Goal: Task Accomplishment & Management: Manage account settings

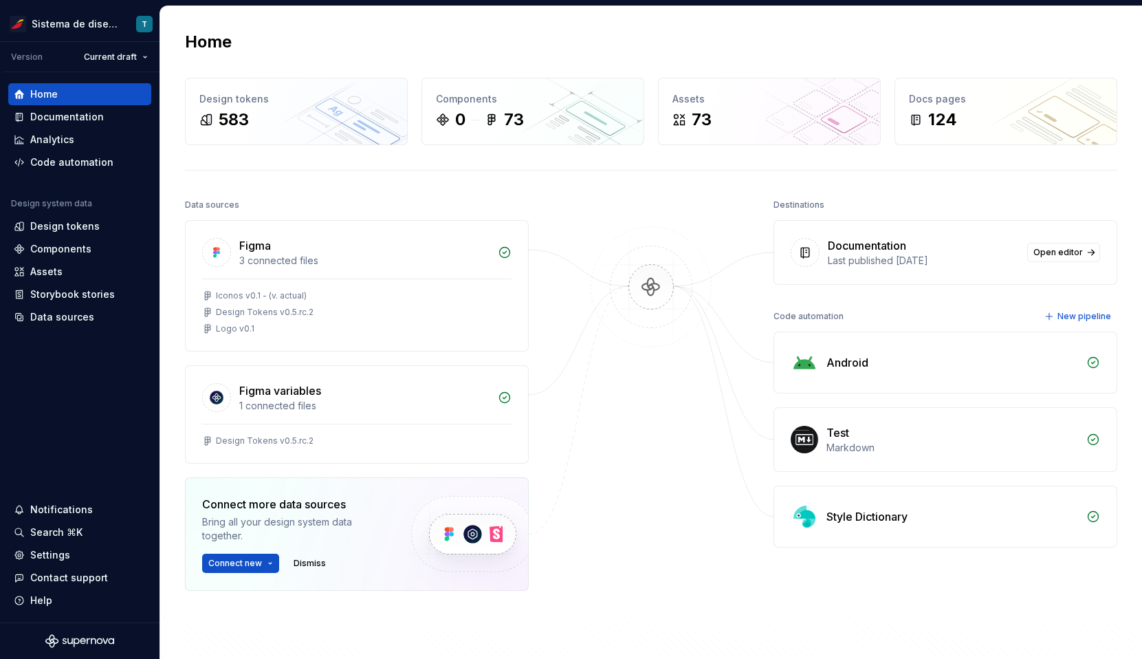
scroll to position [913, 0]
click at [61, 225] on div "Design tokens" at bounding box center [64, 226] width 69 height 14
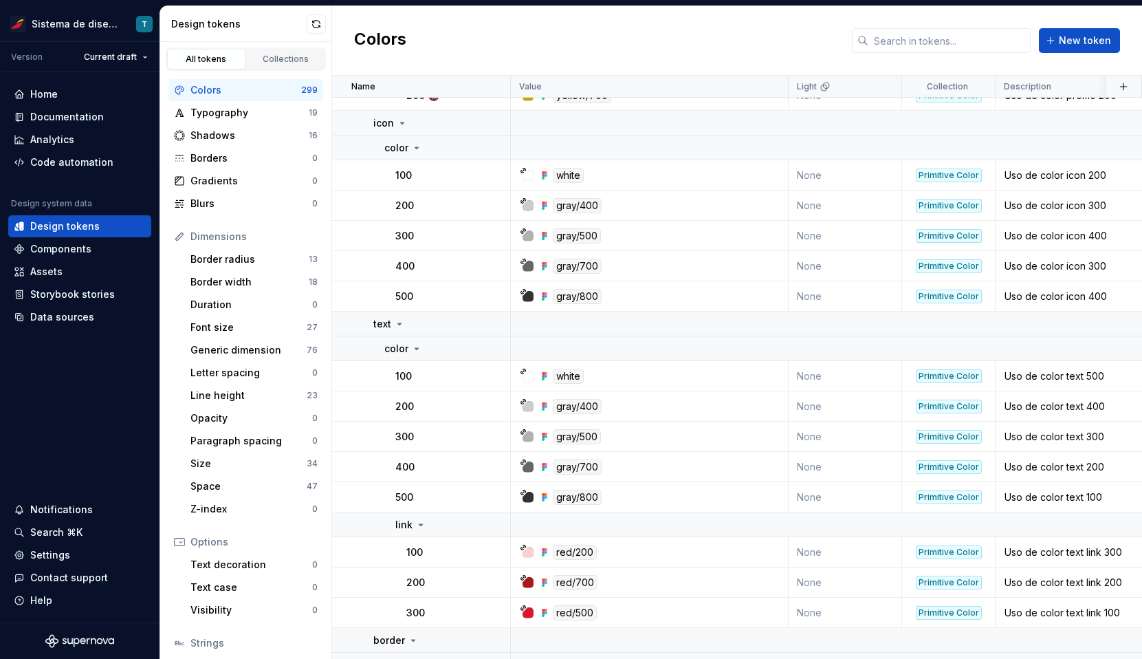
scroll to position [11086, 0]
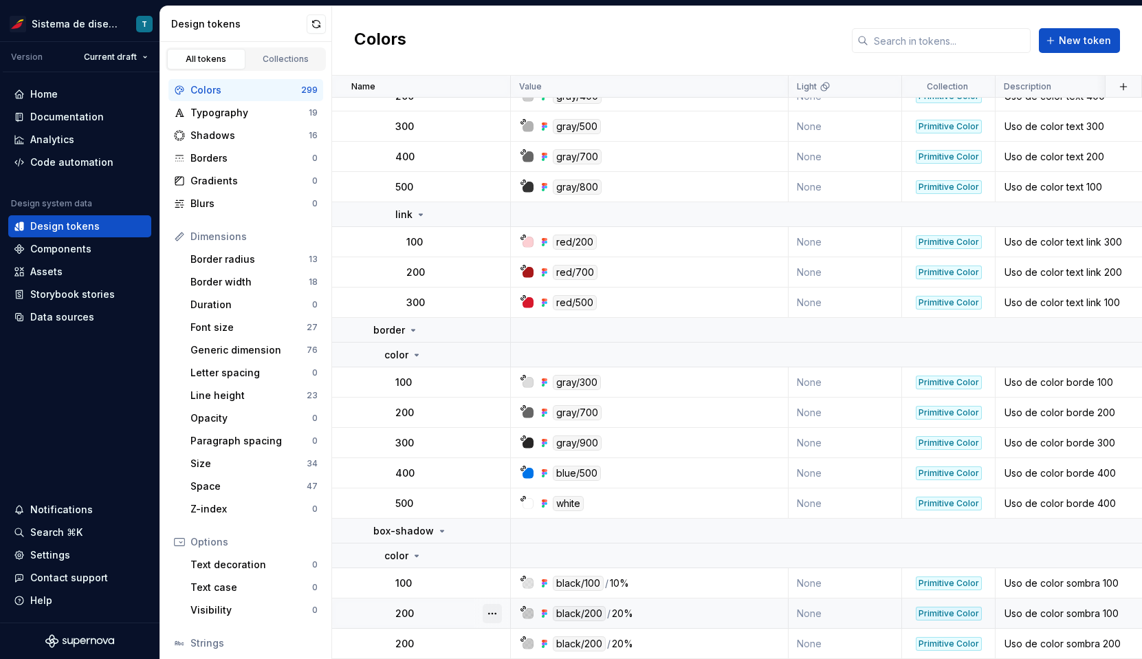
click at [493, 613] on button "button" at bounding box center [492, 613] width 19 height 19
click at [494, 645] on html "Sistema de diseño Iberia T Version Current draft Home Documentation Analytics C…" at bounding box center [571, 329] width 1142 height 659
click at [493, 645] on button "button" at bounding box center [492, 643] width 19 height 19
click at [446, 641] on html "Sistema de diseño Iberia T Version Current draft Home Documentation Analytics C…" at bounding box center [571, 329] width 1142 height 659
click at [89, 574] on div "Contact support" at bounding box center [69, 578] width 78 height 14
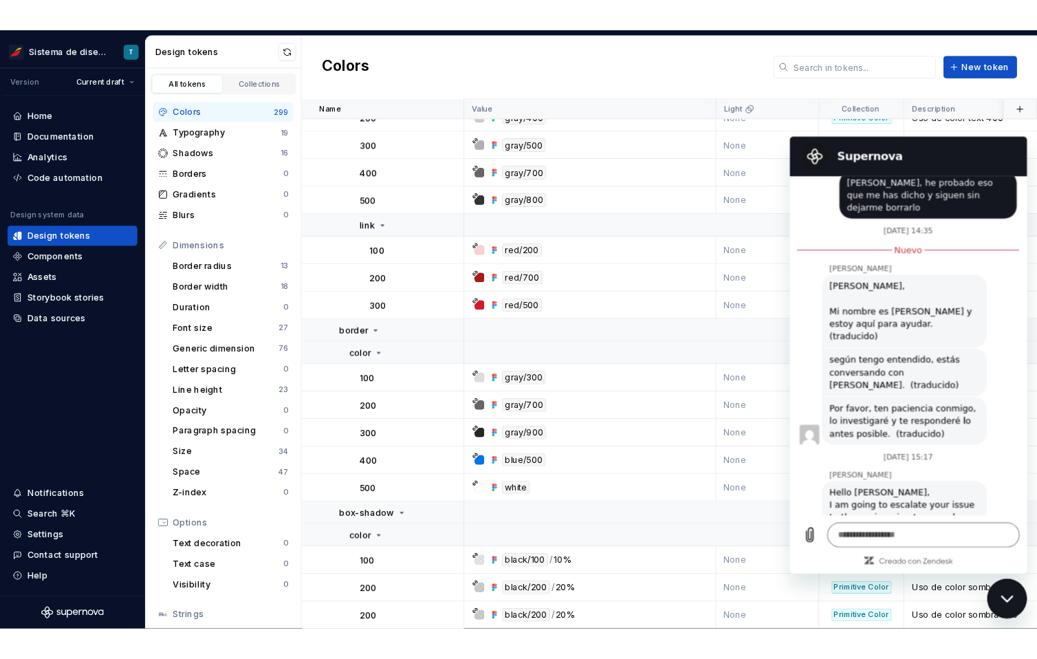
scroll to position [541, 0]
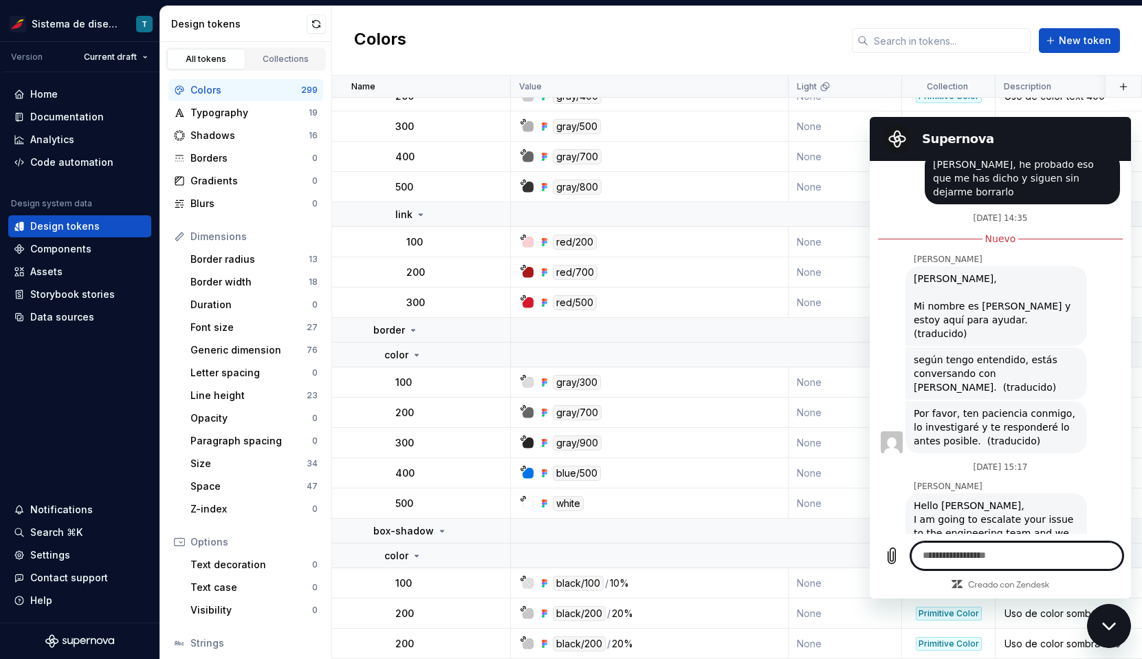
click at [955, 558] on textarea at bounding box center [1017, 556] width 212 height 28
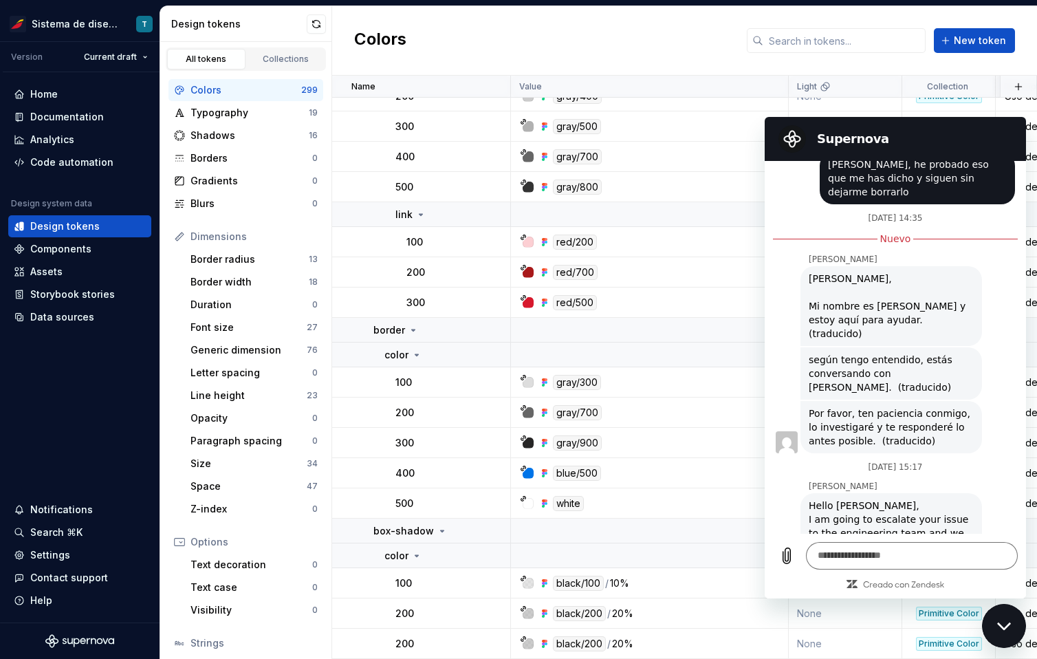
click at [849, 499] on div "Hello [PERSON_NAME], I am going to escalate your issue to the engineering team …" at bounding box center [891, 540] width 165 height 83
drag, startPoint x: 854, startPoint y: 470, endPoint x: 869, endPoint y: 481, distance: 18.3
click at [855, 499] on div "Hello [PERSON_NAME], I am going to escalate your issue to the engineering team …" at bounding box center [891, 540] width 165 height 83
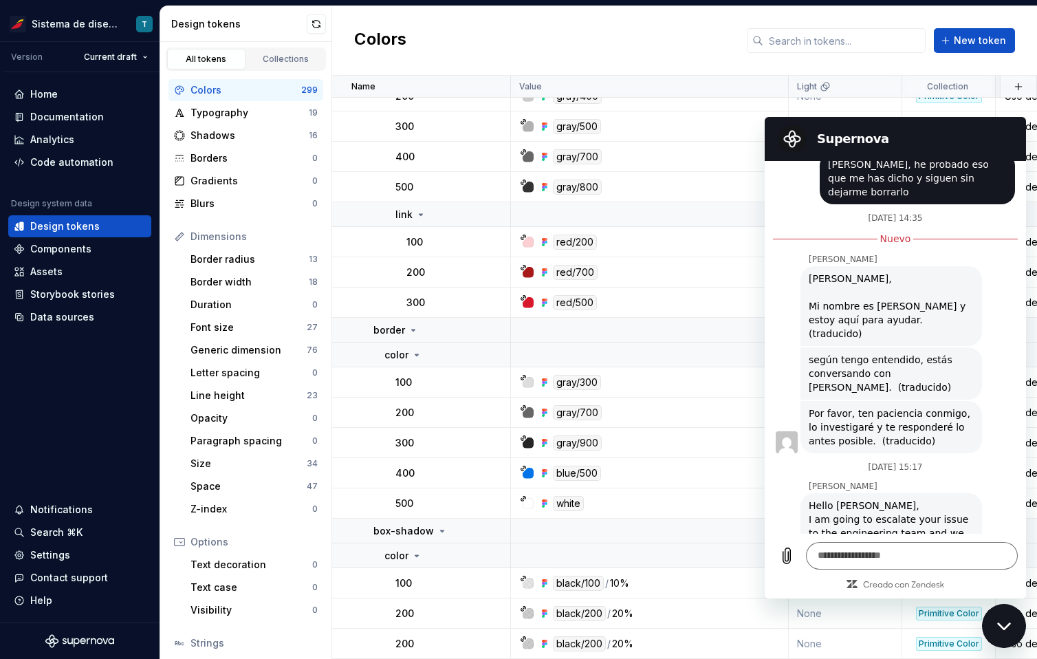
click at [920, 504] on div "Hello [PERSON_NAME], I am going to escalate your issue to the engineering team …" at bounding box center [891, 540] width 165 height 83
drag, startPoint x: 877, startPoint y: 490, endPoint x: 809, endPoint y: 435, distance: 87.0
click at [809, 499] on div "Hello [PERSON_NAME], I am going to escalate your issue to the engineering team …" at bounding box center [891, 540] width 165 height 83
copy div "Hello [PERSON_NAME], I am going to escalate your issue to the engineering team …"
click at [841, 548] on textarea at bounding box center [912, 556] width 212 height 28
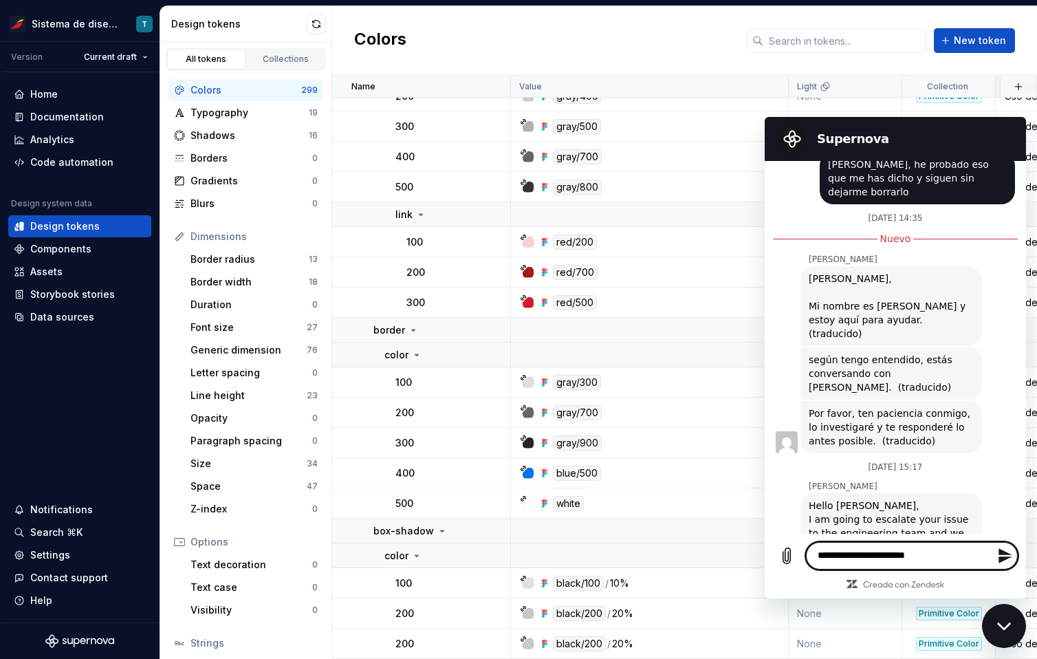
type textarea "**********"
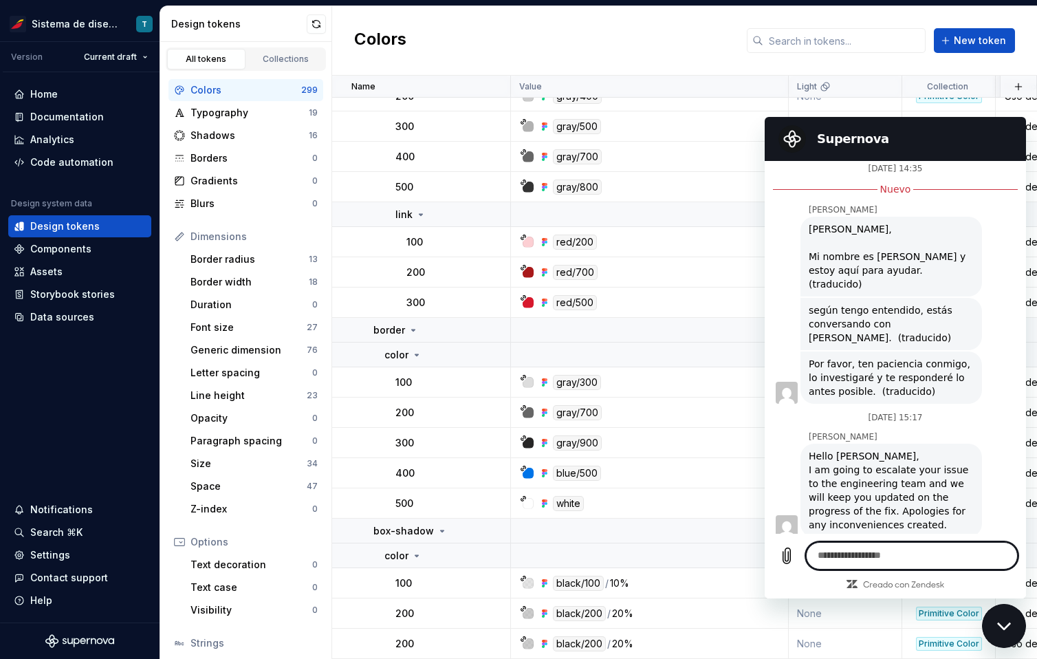
scroll to position [593, 0]
click at [112, 52] on html "Sistema de diseño Iberia T Version Current draft Home Documentation Analytics C…" at bounding box center [518, 329] width 1037 height 659
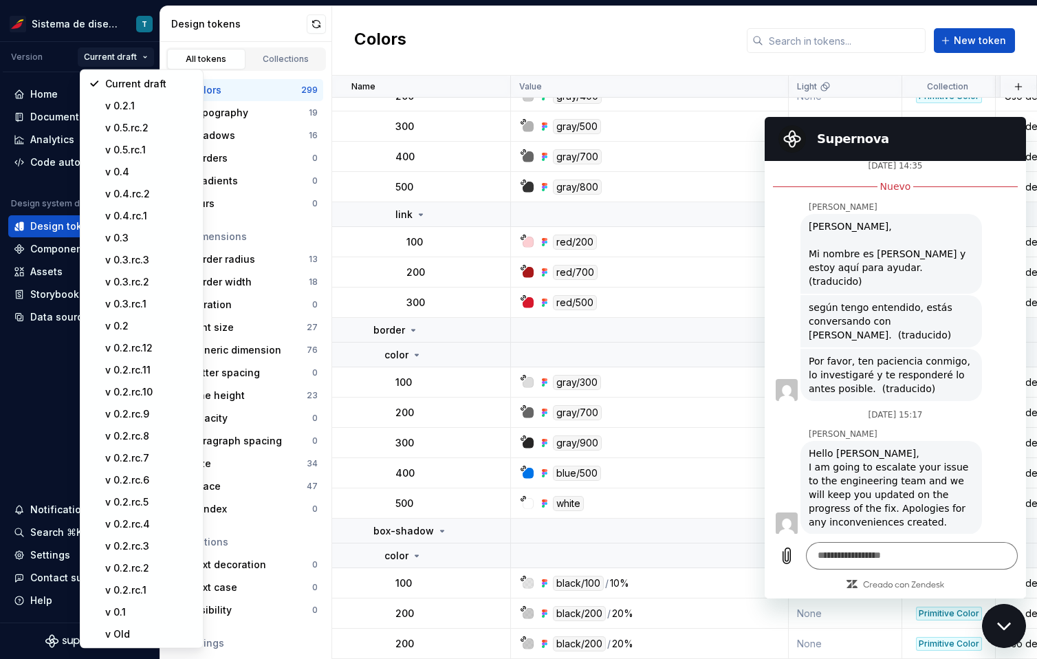
click at [52, 230] on html "Sistema de diseño Iberia T Version Current draft Home Documentation Analytics C…" at bounding box center [518, 329] width 1037 height 659
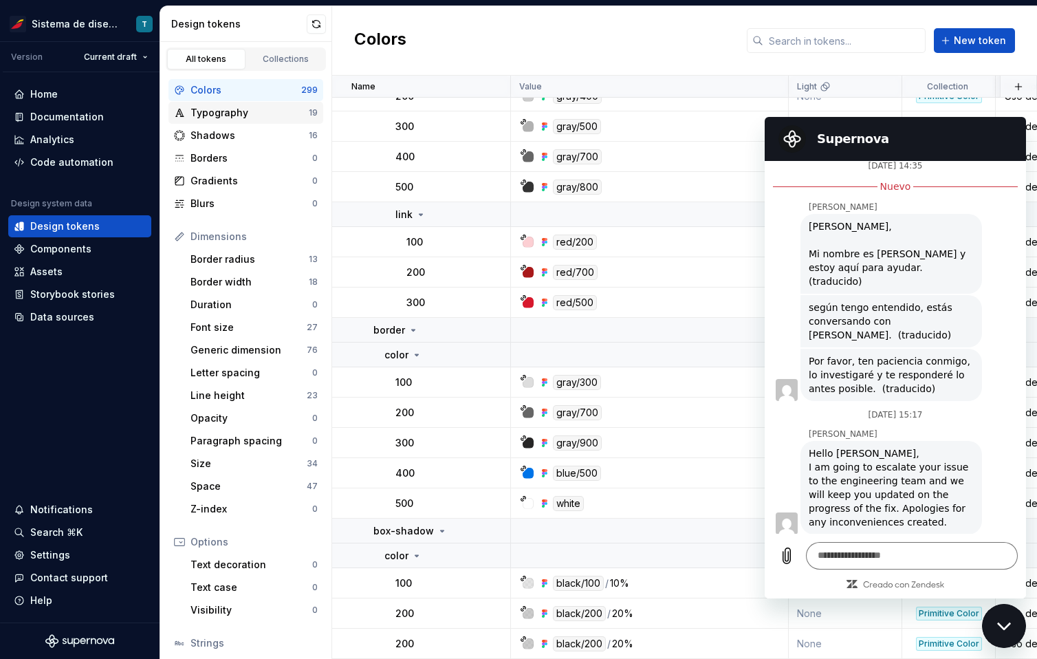
click at [252, 106] on div "Typography" at bounding box center [249, 113] width 118 height 14
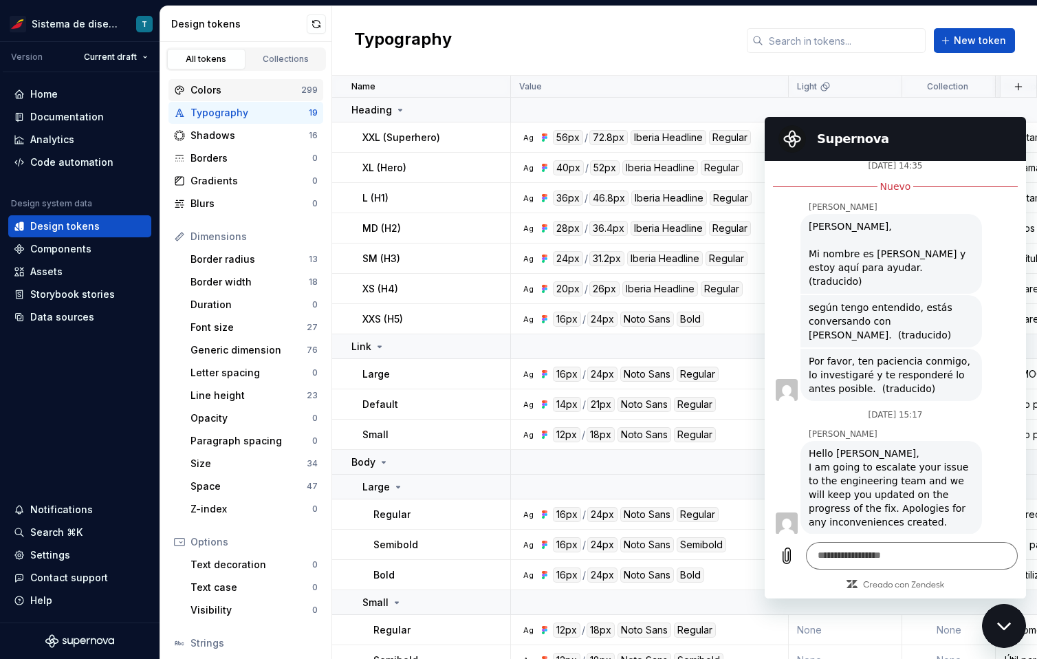
click at [255, 94] on div "Colors" at bounding box center [245, 90] width 111 height 14
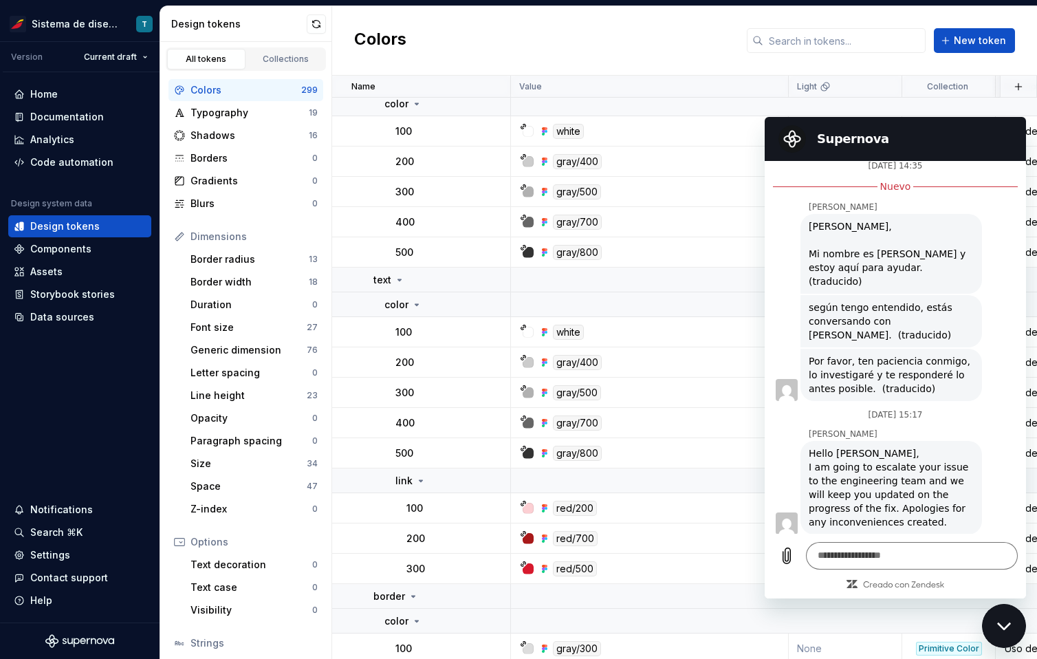
scroll to position [11086, 0]
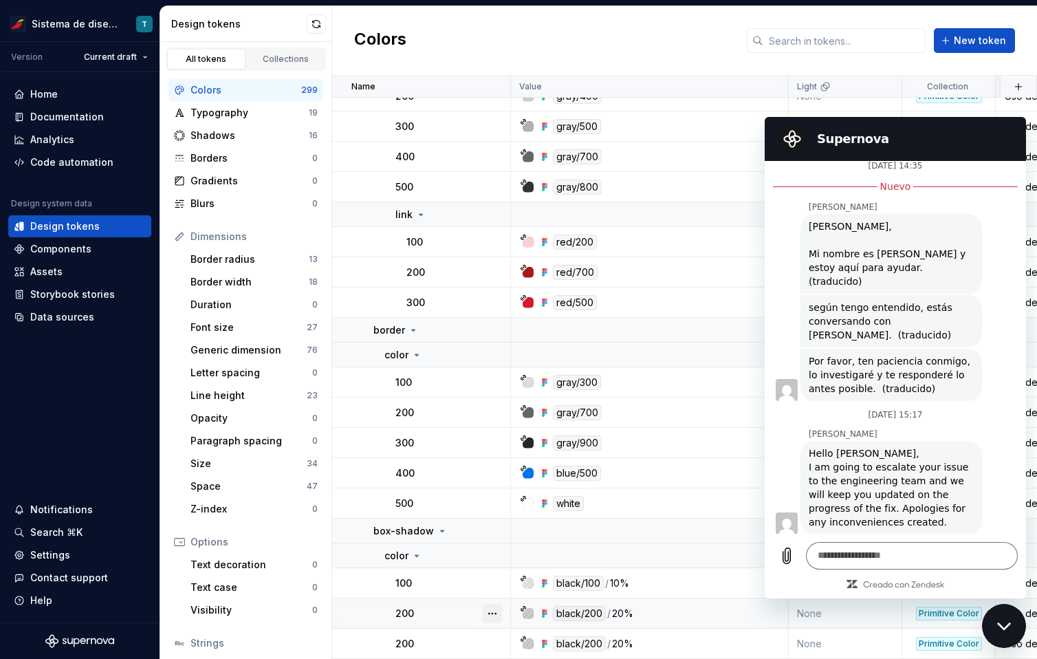
click at [492, 615] on button "button" at bounding box center [492, 613] width 19 height 19
click at [492, 635] on html "Sistema de diseño Iberia T Version Current draft Home Documentation Analytics C…" at bounding box center [518, 329] width 1037 height 659
click at [492, 644] on button "button" at bounding box center [492, 643] width 19 height 19
click at [449, 593] on html "Sistema de diseño Iberia T Version Current draft Home Documentation Analytics C…" at bounding box center [518, 329] width 1037 height 659
click at [122, 52] on html "Sistema de diseño Iberia T Version Current draft Home Documentation Analytics C…" at bounding box center [518, 329] width 1037 height 659
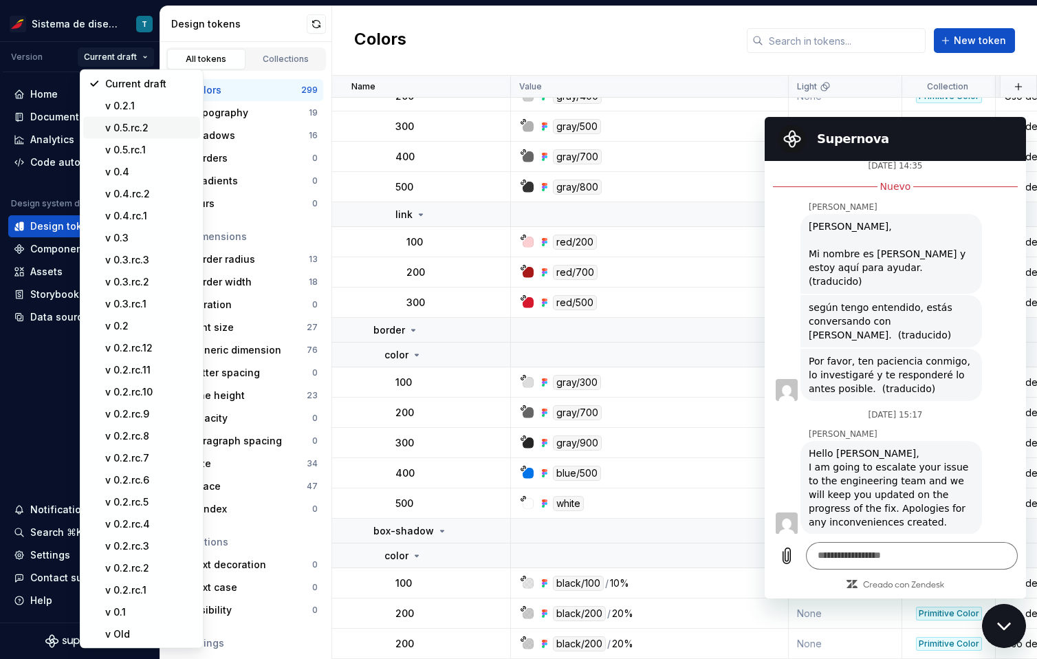
click at [132, 124] on div "v 0.5.rc.2" at bounding box center [149, 128] width 89 height 14
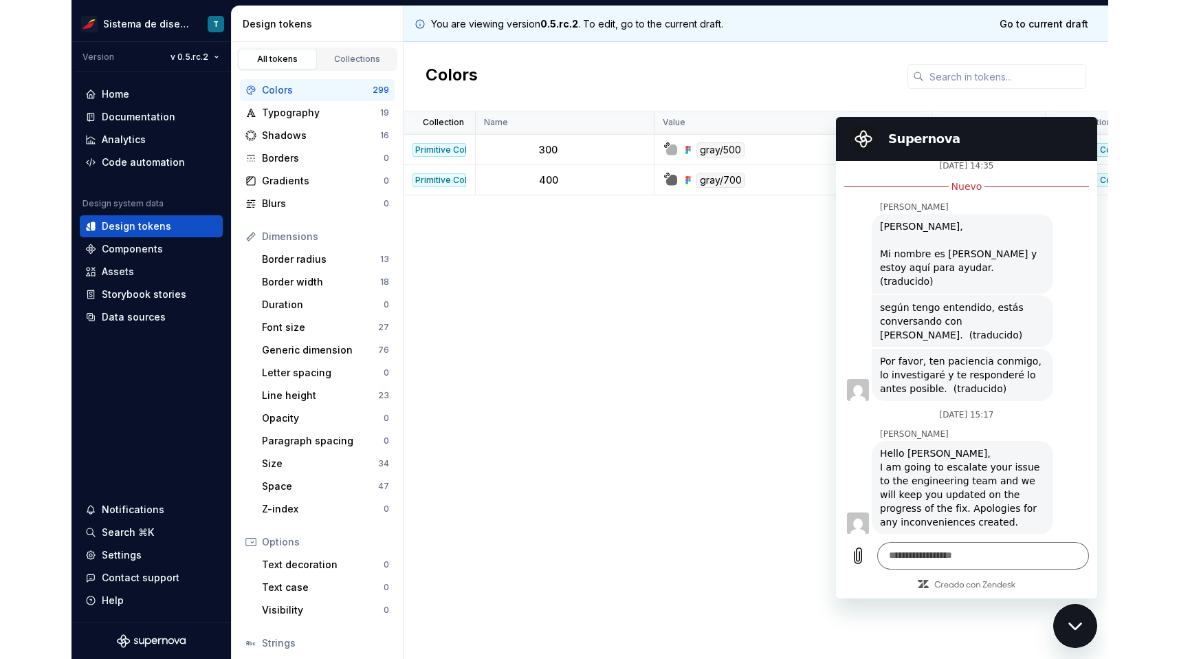
scroll to position [11121, 0]
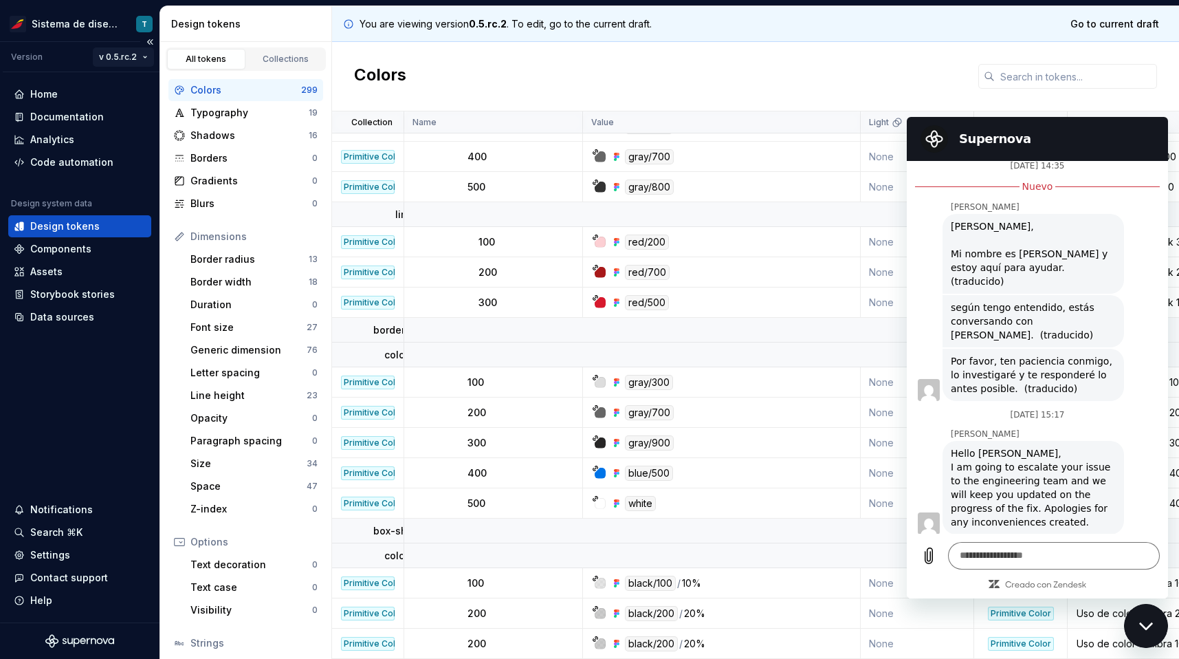
click at [117, 56] on html "Sistema de diseño Iberia T Version v 0.5.rc.2 Home Documentation Analytics Code…" at bounding box center [589, 329] width 1179 height 659
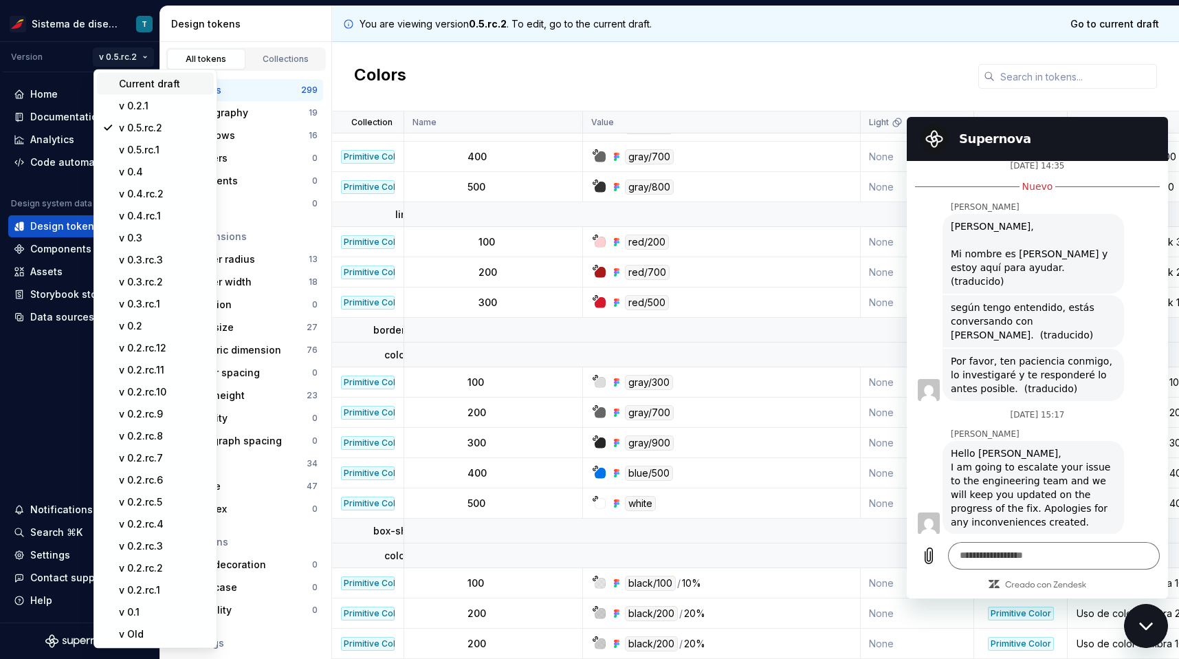
click at [120, 78] on div "Current draft" at bounding box center [163, 84] width 89 height 14
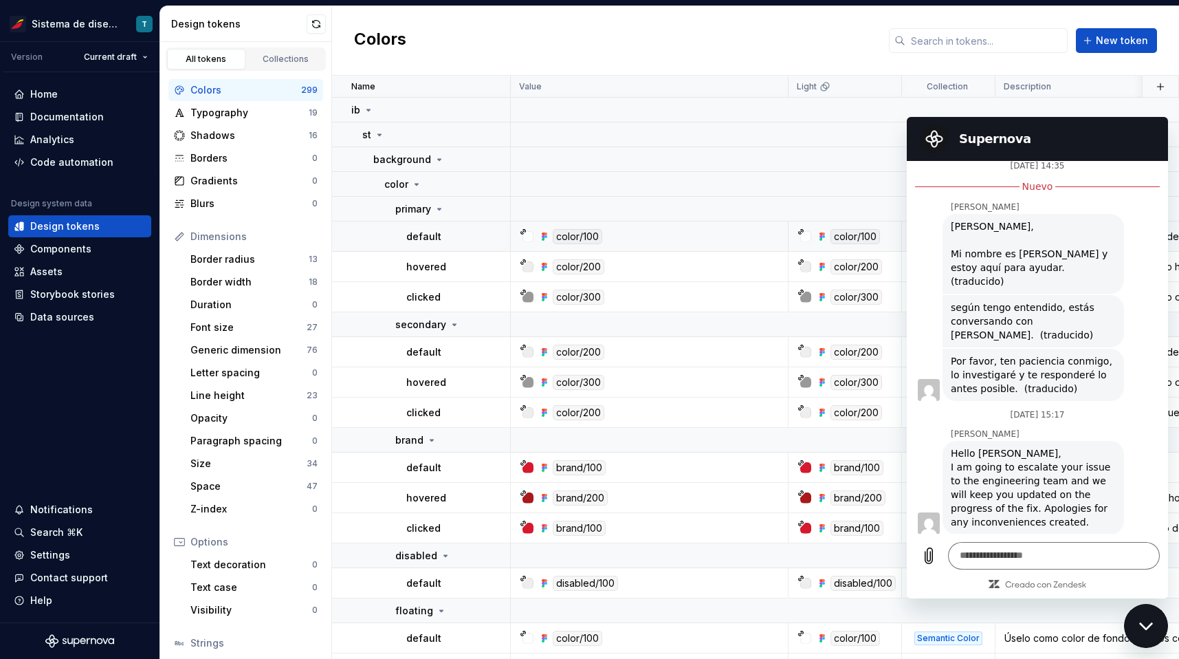
click at [439, 236] on div "default" at bounding box center [457, 237] width 103 height 14
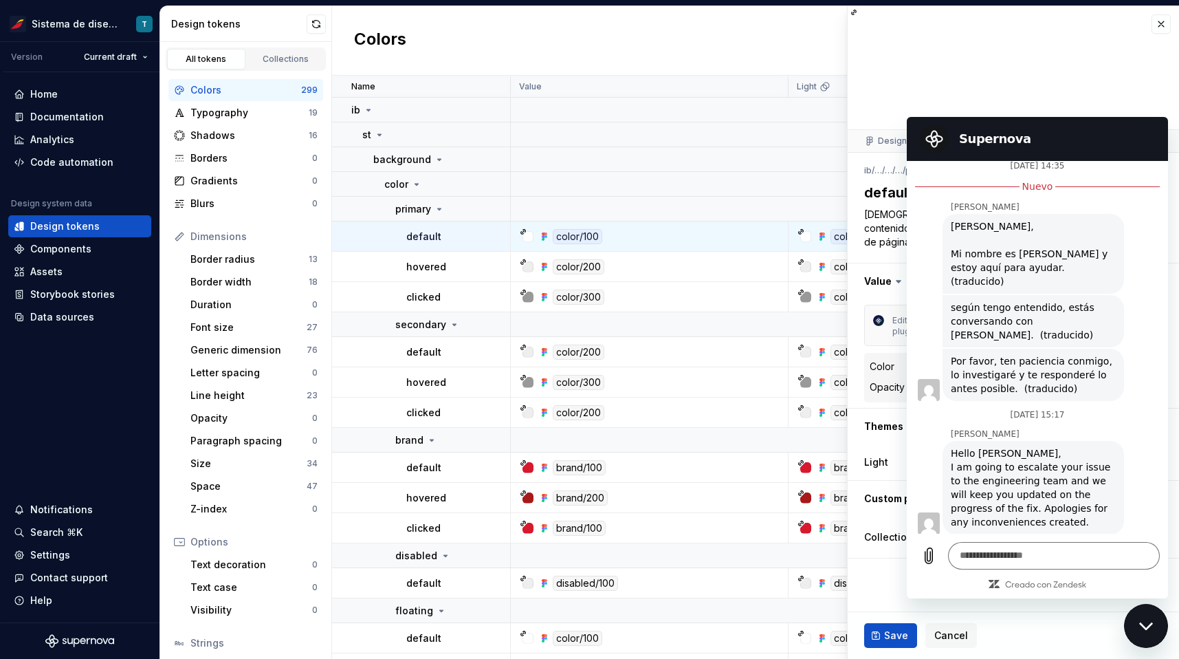
type textarea "*"
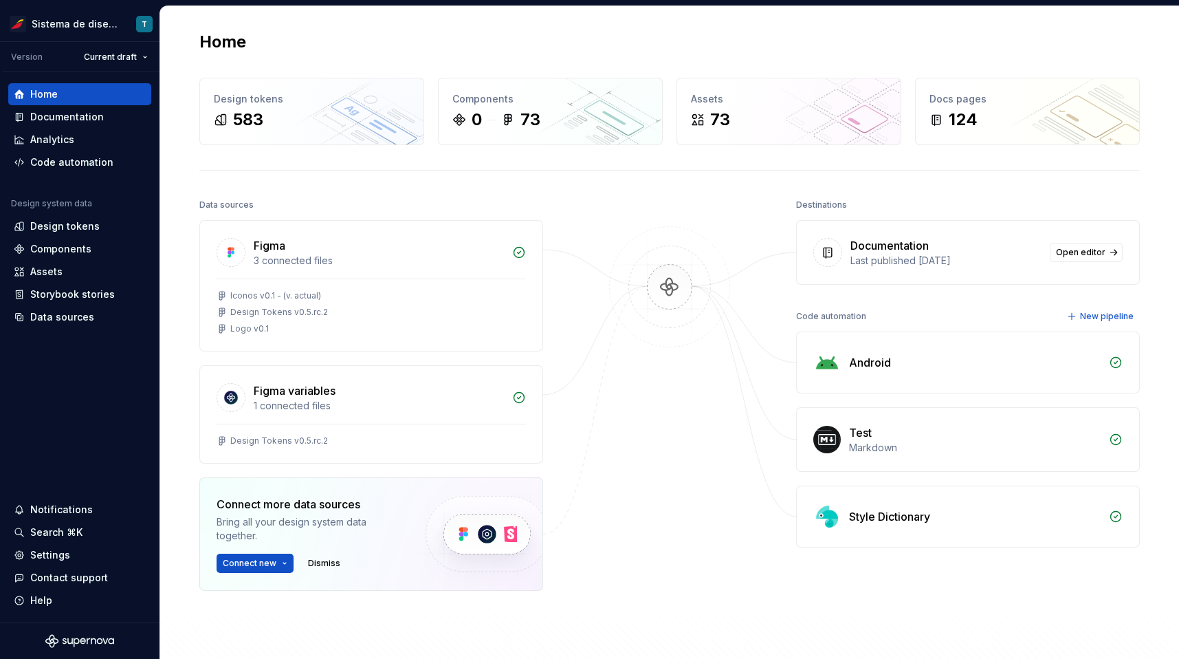
scroll to position [944, 0]
click at [74, 228] on div "Design tokens" at bounding box center [64, 226] width 69 height 14
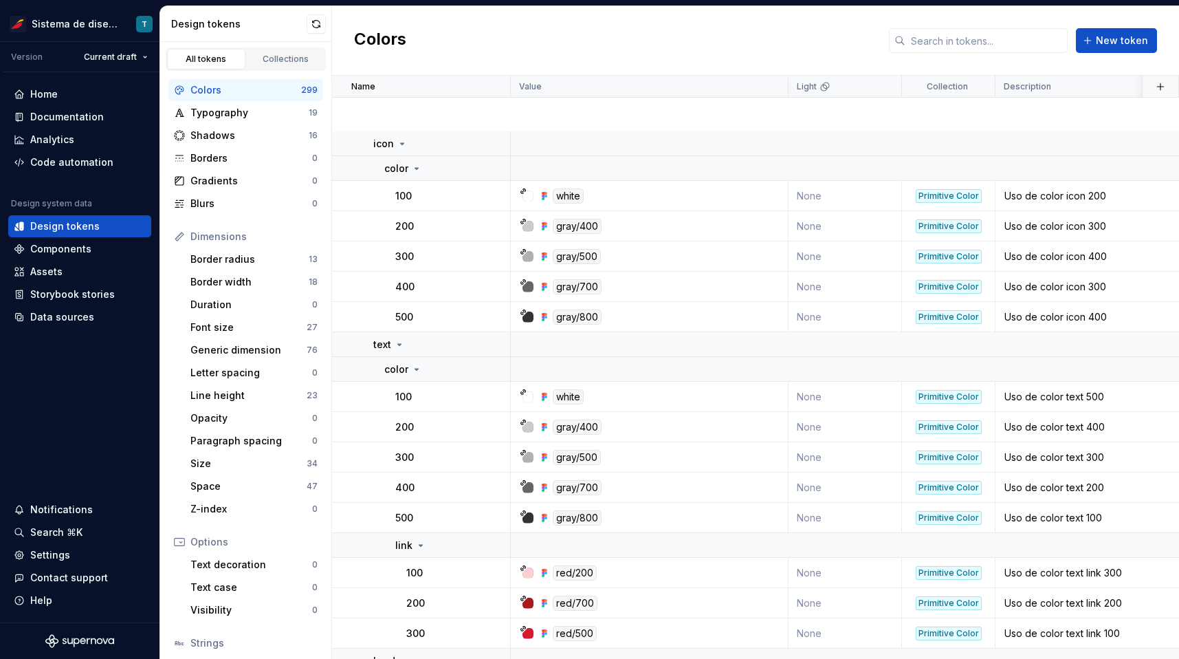
scroll to position [11086, 0]
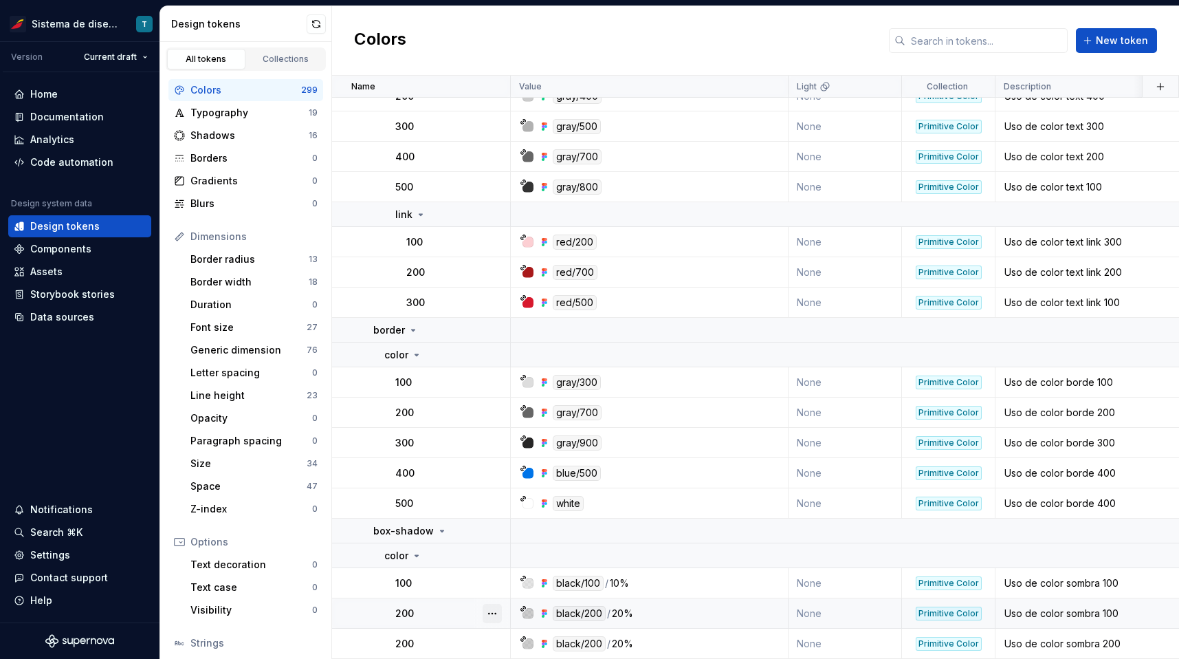
click at [492, 616] on button "button" at bounding box center [492, 613] width 19 height 19
click at [461, 629] on html "Sistema de diseño Iberia T Version Current draft Home Documentation Analytics C…" at bounding box center [589, 329] width 1179 height 659
click at [494, 640] on button "button" at bounding box center [492, 643] width 19 height 19
click at [435, 615] on html "Sistema de diseño Iberia T Version Current draft Home Documentation Analytics C…" at bounding box center [589, 329] width 1179 height 659
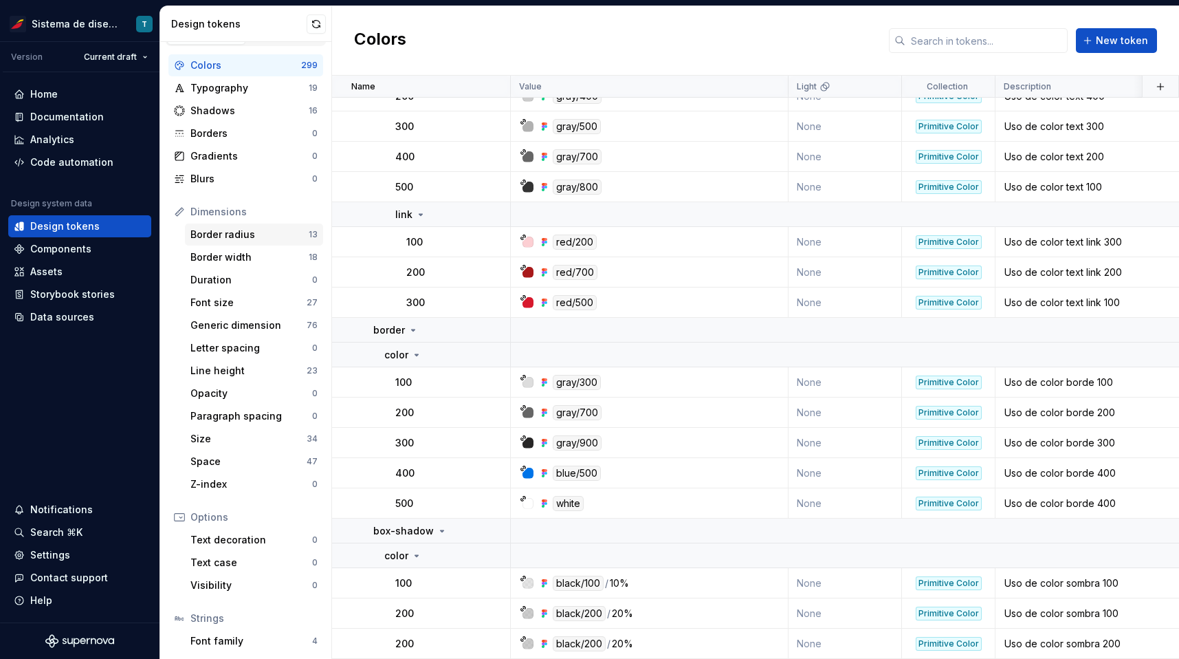
scroll to position [12, 0]
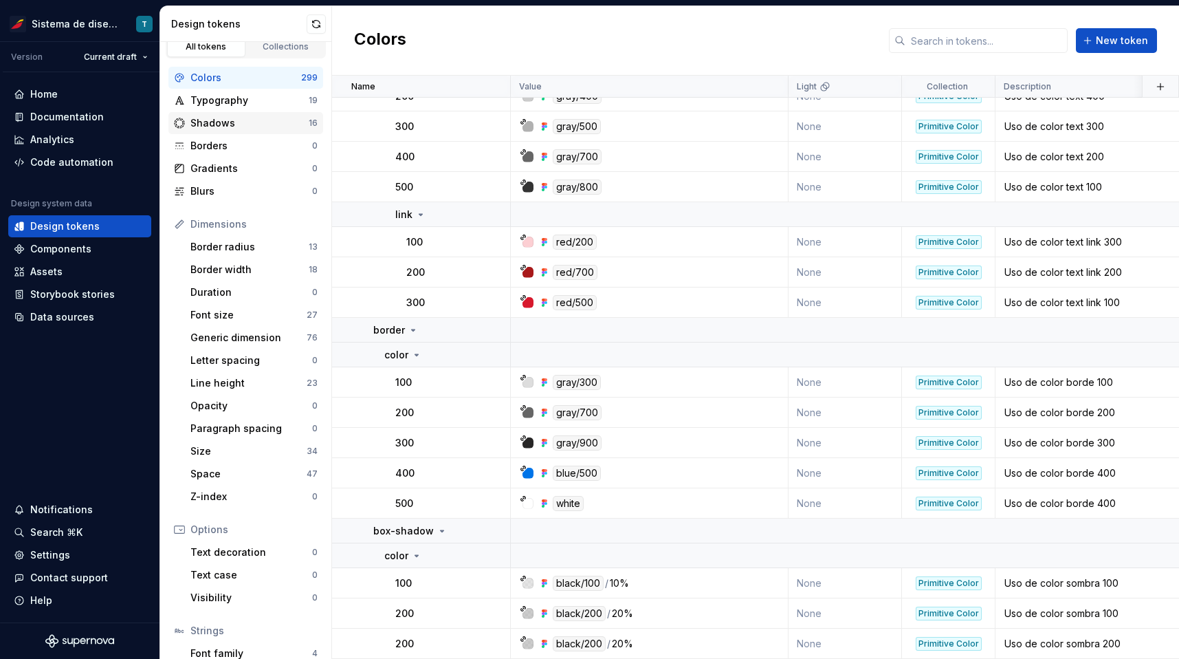
click at [276, 122] on div "Shadows" at bounding box center [249, 123] width 118 height 14
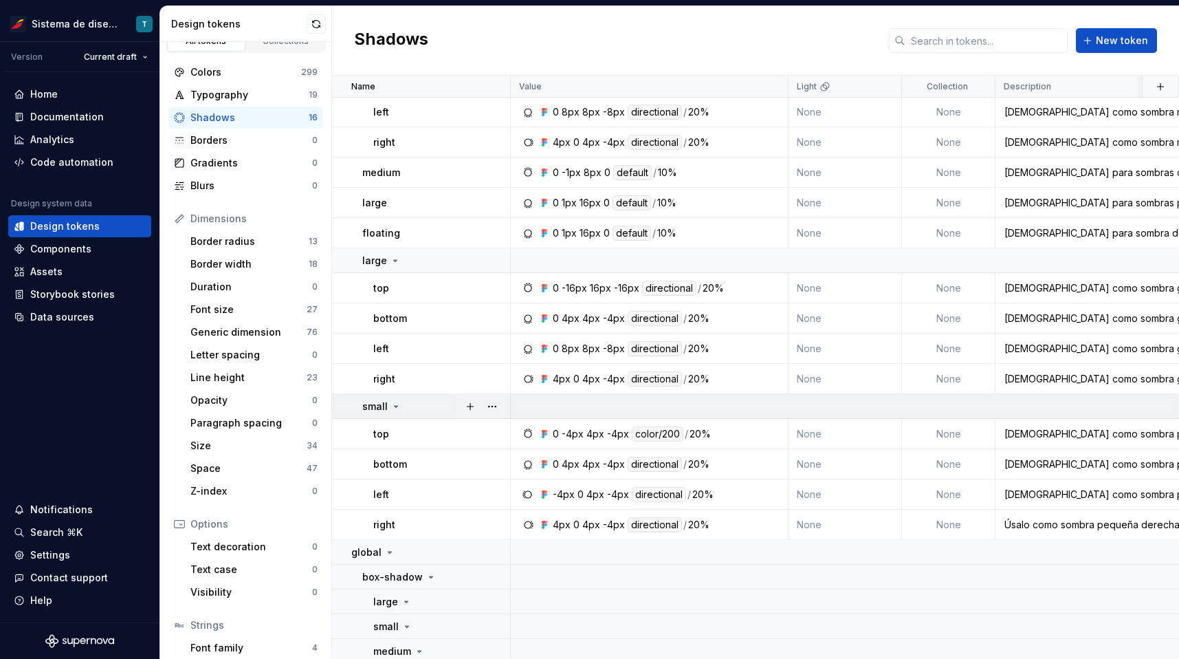
scroll to position [144, 0]
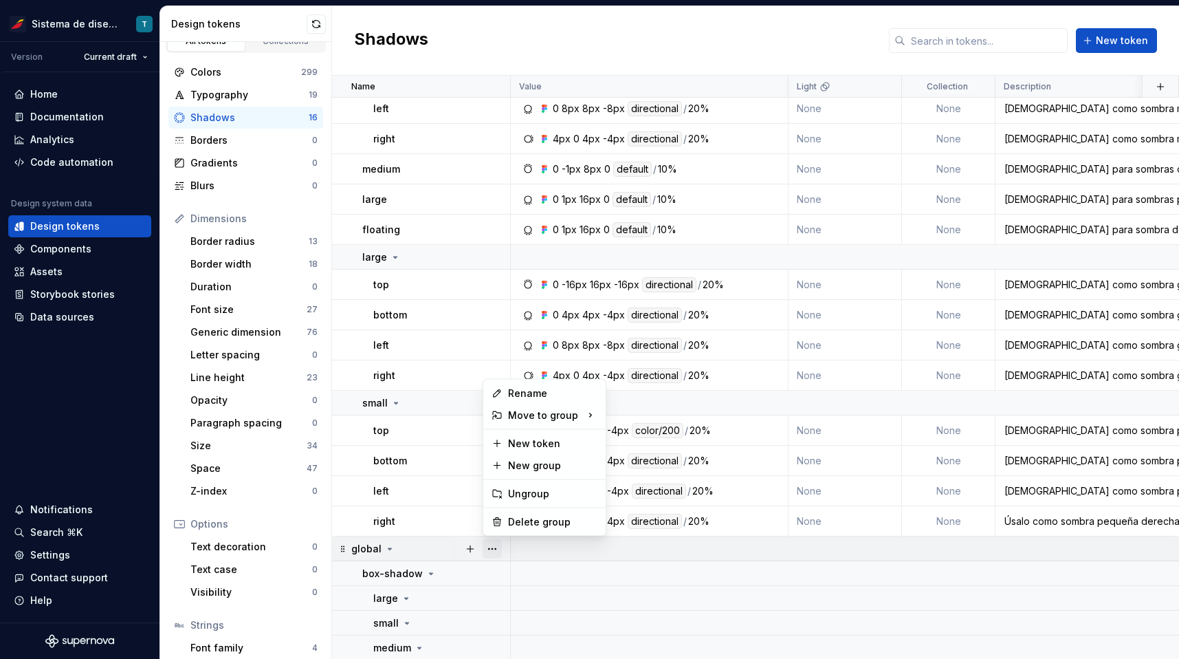
click at [492, 549] on button "button" at bounding box center [492, 548] width 19 height 19
click at [523, 521] on div "Delete group" at bounding box center [552, 522] width 89 height 14
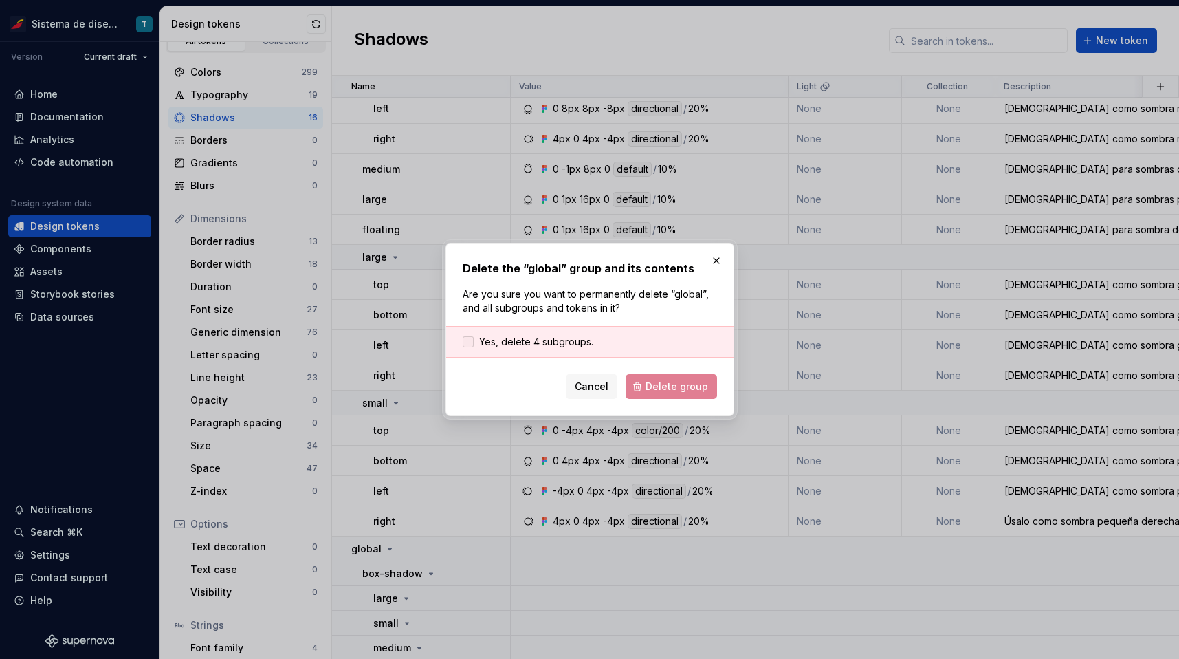
click at [516, 336] on span "Yes, delete 4 subgroups." at bounding box center [536, 342] width 114 height 14
click at [662, 387] on span "Delete group" at bounding box center [677, 387] width 63 height 14
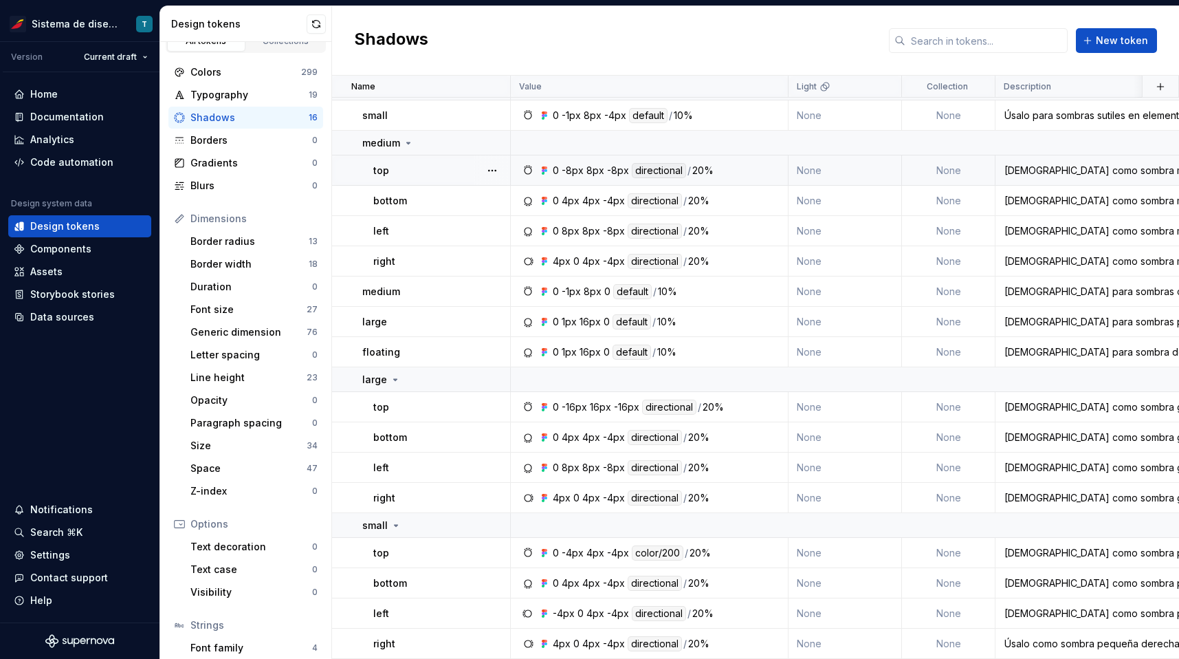
scroll to position [0, 0]
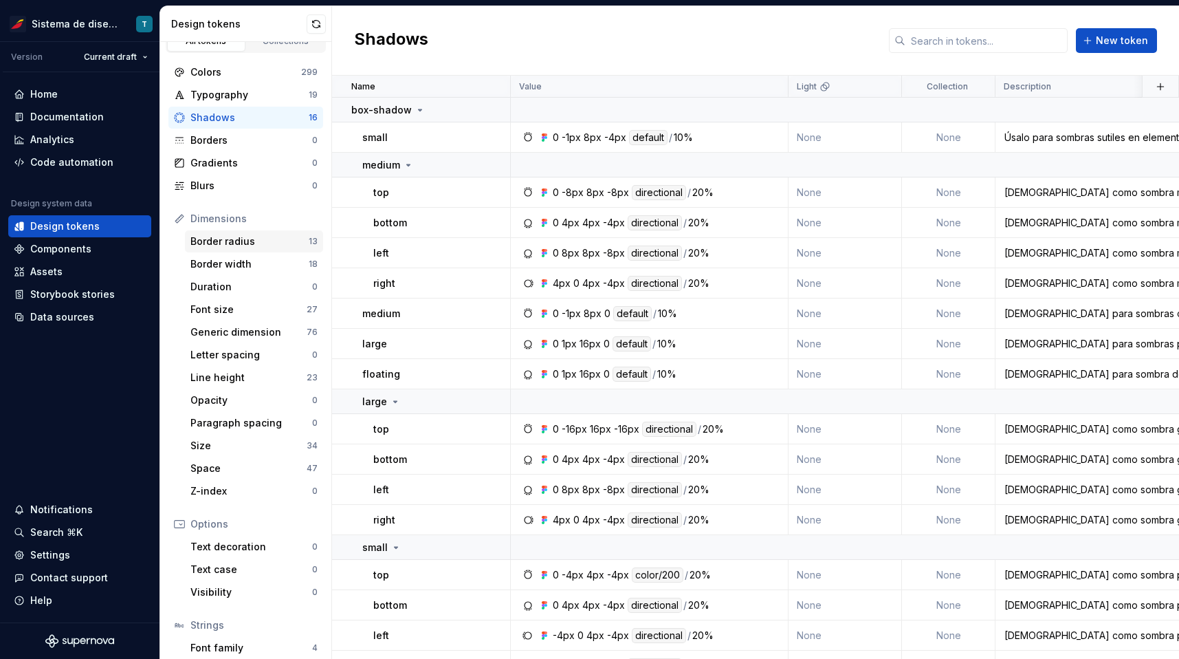
click at [268, 243] on div "Border radius" at bounding box center [249, 242] width 118 height 14
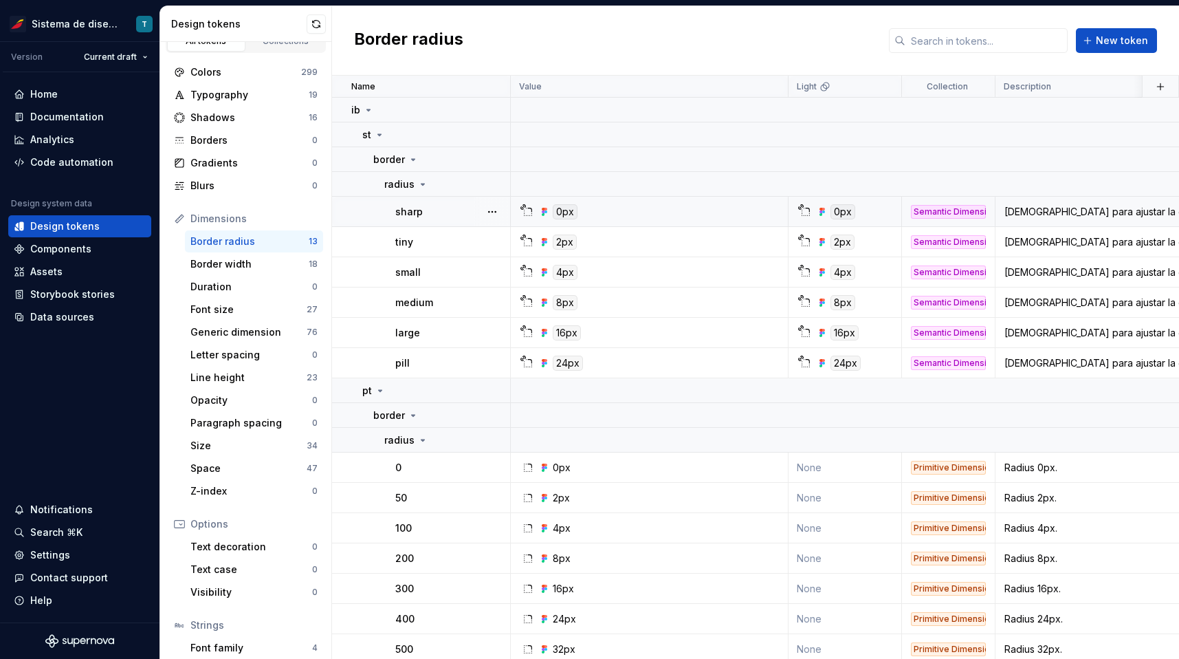
scroll to position [6, 0]
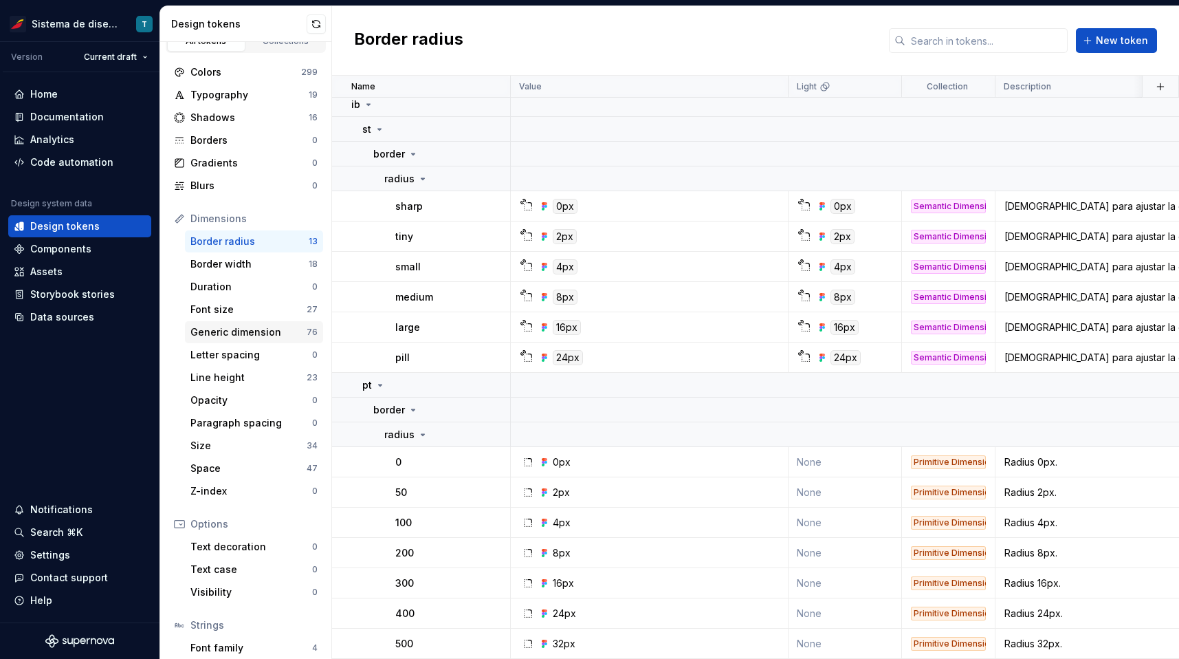
click at [275, 334] on div "Generic dimension" at bounding box center [248, 332] width 116 height 14
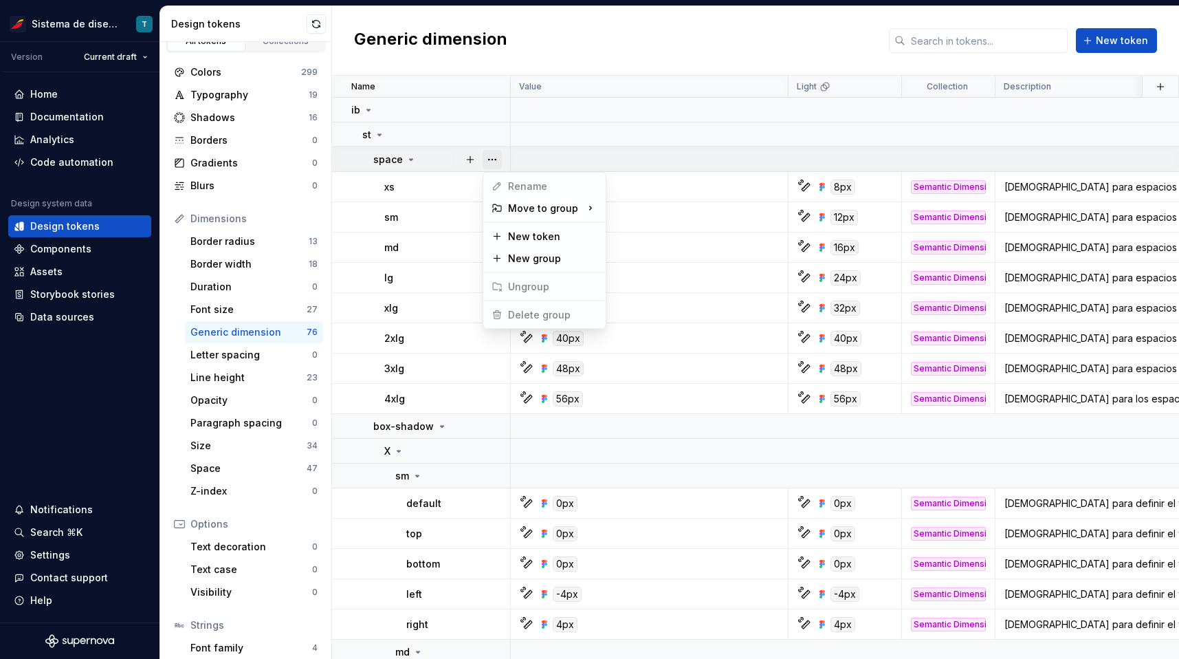
click at [494, 163] on button "button" at bounding box center [492, 159] width 19 height 19
click at [492, 427] on html "Sistema de diseño Iberia T Version Current draft Home Documentation Analytics C…" at bounding box center [589, 329] width 1179 height 659
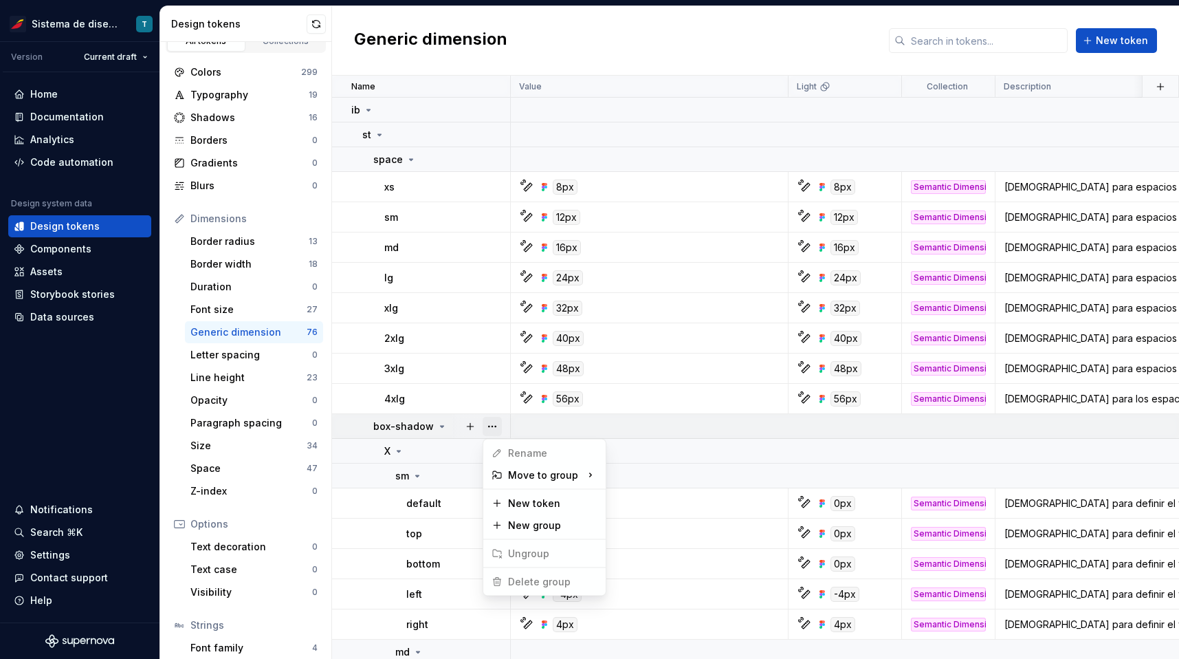
click at [490, 426] on button "button" at bounding box center [492, 426] width 19 height 19
click at [430, 452] on html "Sistema de diseño Iberia T Version Current draft Home Documentation Analytics C…" at bounding box center [589, 329] width 1179 height 659
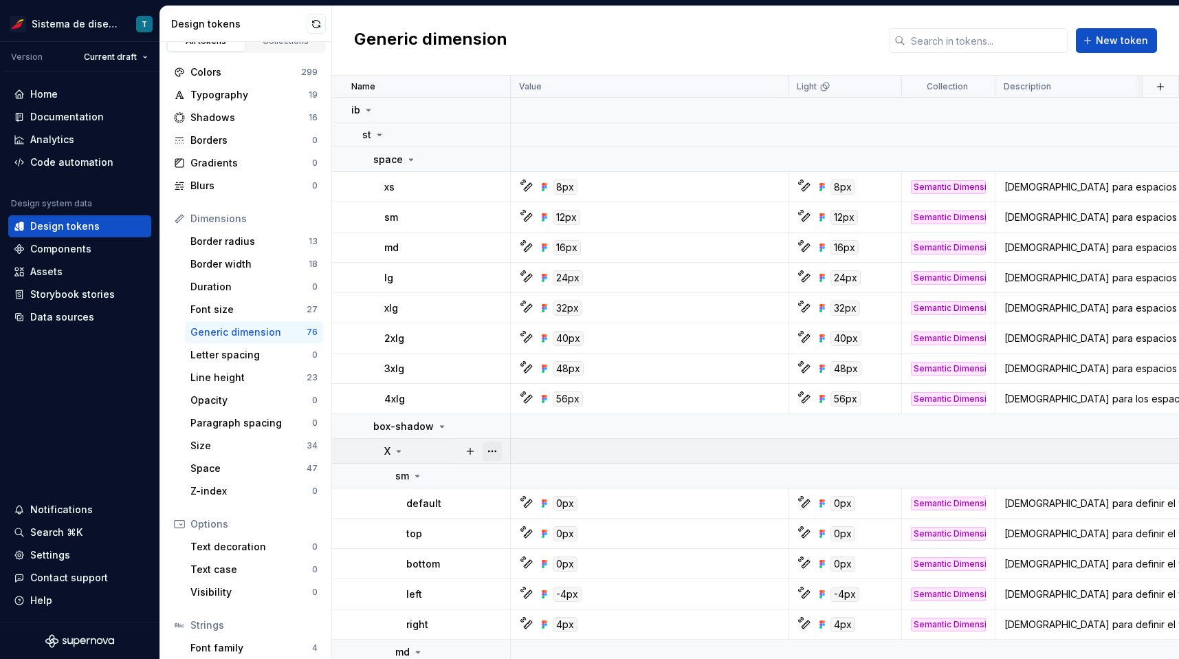
click at [490, 450] on button "button" at bounding box center [492, 450] width 19 height 19
click at [433, 451] on html "Sistema de diseño Iberia T Version Current draft Home Documentation Analytics C…" at bounding box center [589, 329] width 1179 height 659
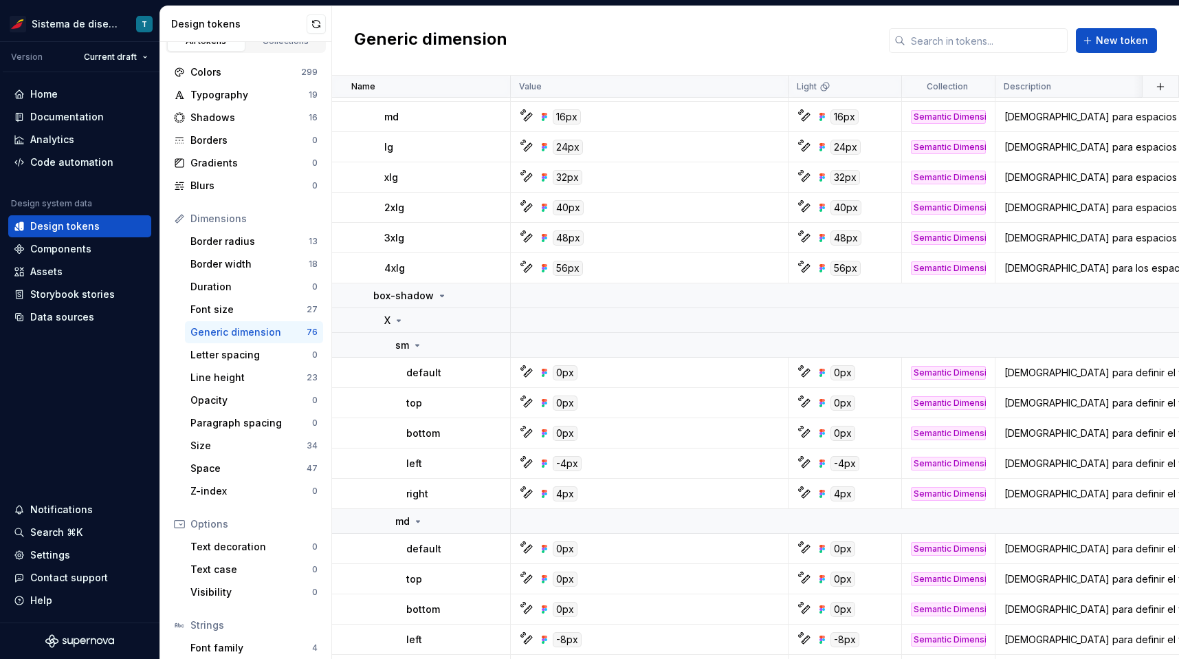
scroll to position [161, 0]
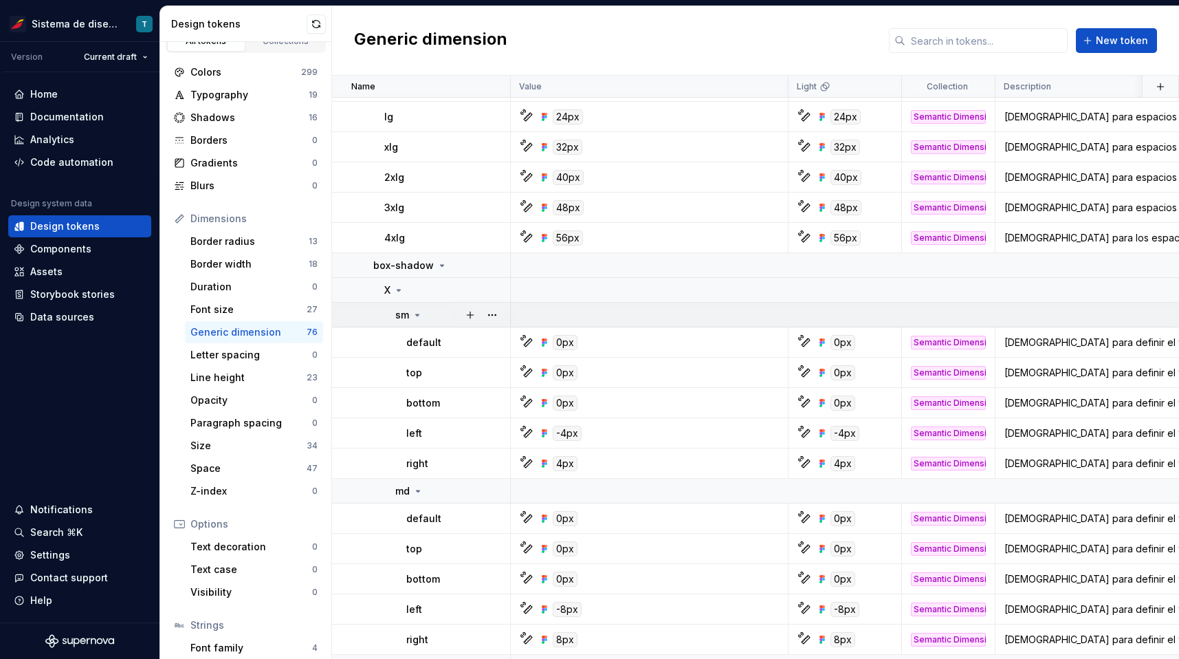
click at [419, 314] on icon at bounding box center [417, 314] width 11 height 11
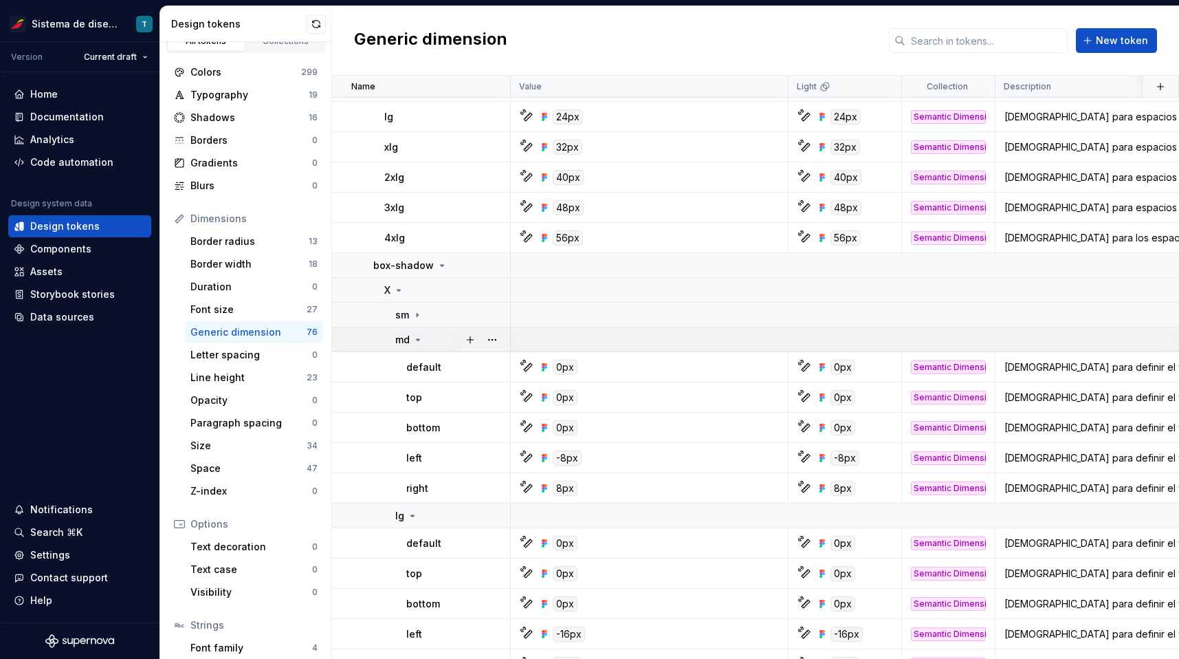
click at [414, 337] on icon at bounding box center [418, 339] width 11 height 11
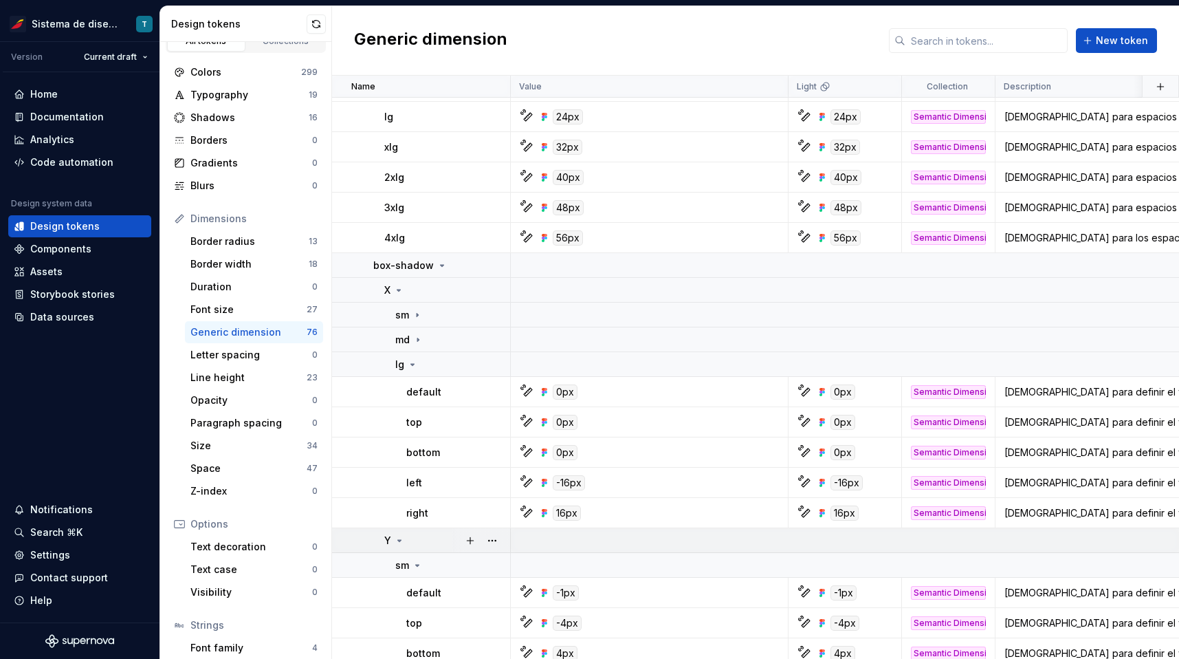
drag, startPoint x: 402, startPoint y: 290, endPoint x: 408, endPoint y: 312, distance: 23.4
click at [402, 290] on icon at bounding box center [398, 290] width 11 height 11
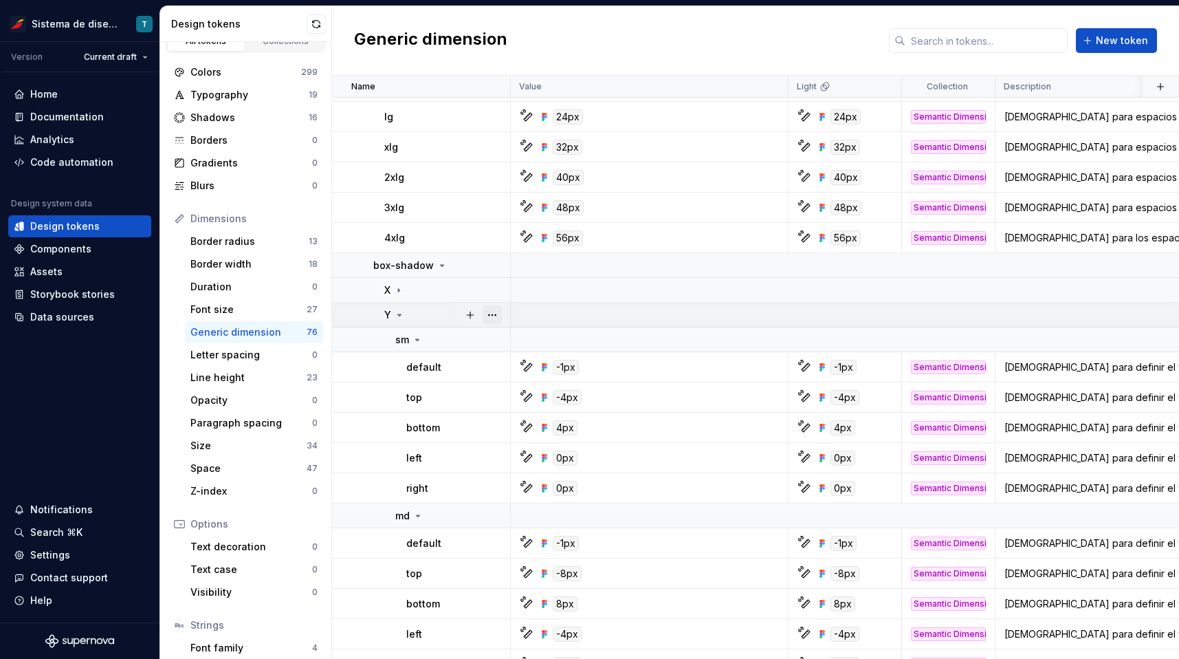
click at [487, 316] on button "button" at bounding box center [492, 314] width 19 height 19
drag, startPoint x: 447, startPoint y: 318, endPoint x: 433, endPoint y: 318, distance: 14.4
click at [443, 318] on html "Sistema de diseño Iberia T Version Current draft Home Documentation Analytics C…" at bounding box center [589, 329] width 1179 height 659
click at [400, 314] on icon at bounding box center [399, 314] width 3 height 1
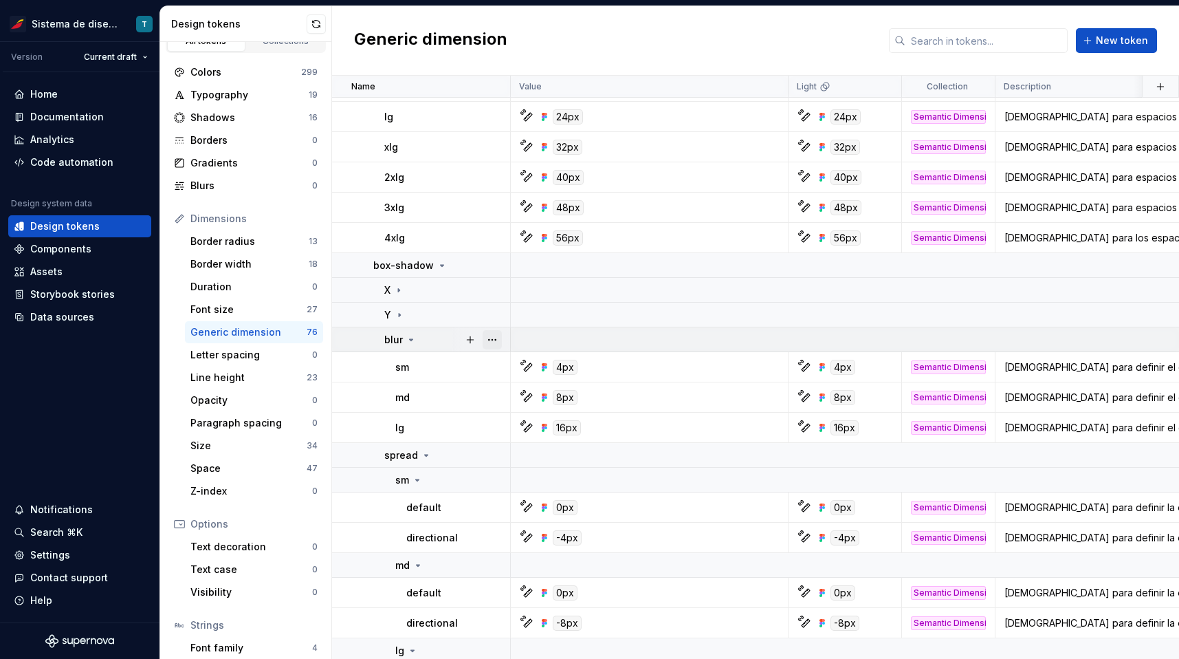
click at [488, 338] on button "button" at bounding box center [492, 339] width 19 height 19
click at [441, 338] on html "Sistema de diseño Iberia T Version Current draft Home Documentation Analytics C…" at bounding box center [589, 329] width 1179 height 659
click at [424, 457] on icon at bounding box center [426, 455] width 11 height 11
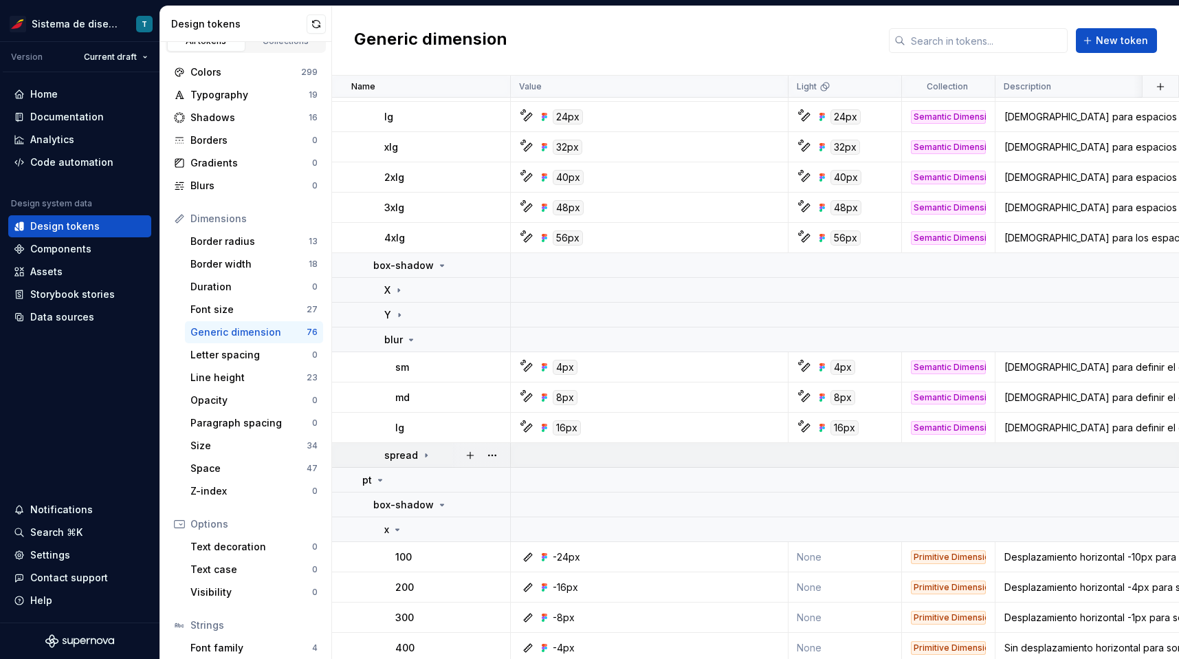
click at [426, 456] on icon at bounding box center [426, 455] width 11 height 11
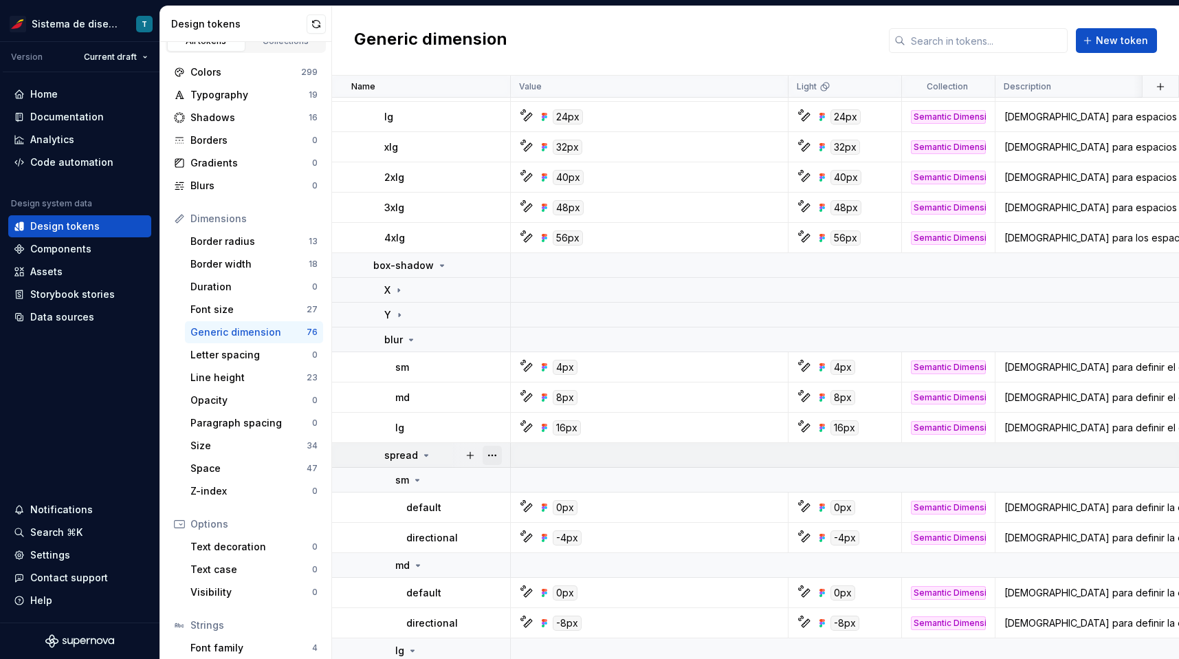
click at [490, 456] on button "button" at bounding box center [492, 455] width 19 height 19
click at [448, 455] on html "Sistema de diseño Iberia T Version Current draft Home Documentation Analytics C…" at bounding box center [589, 329] width 1179 height 659
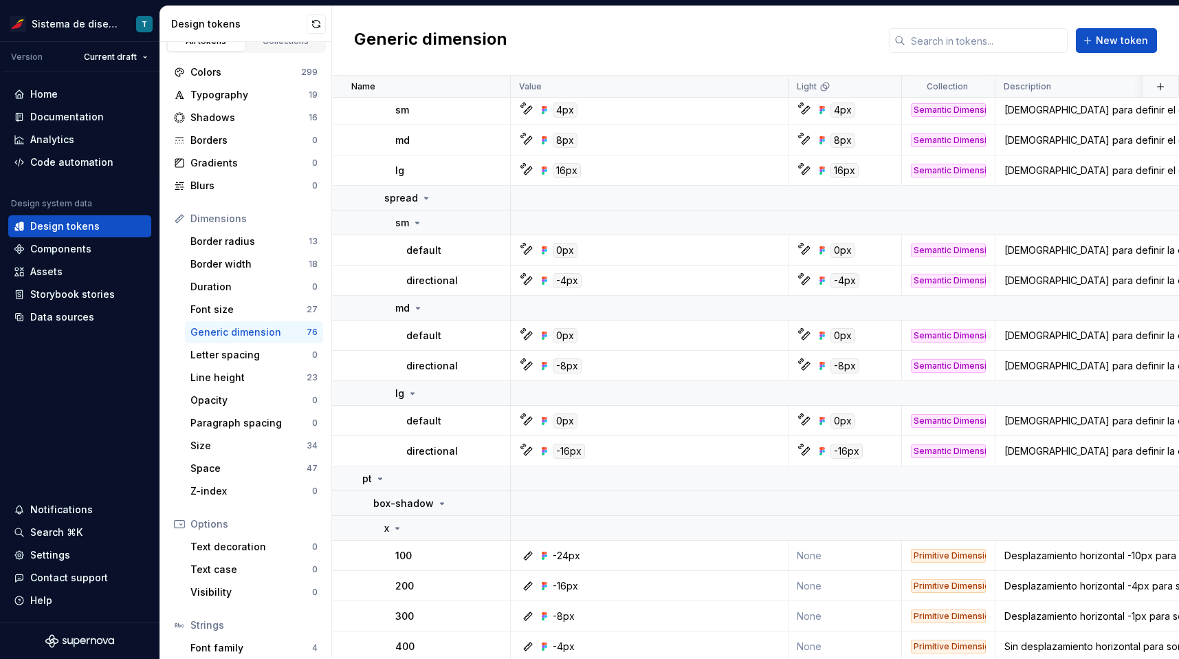
scroll to position [499, 0]
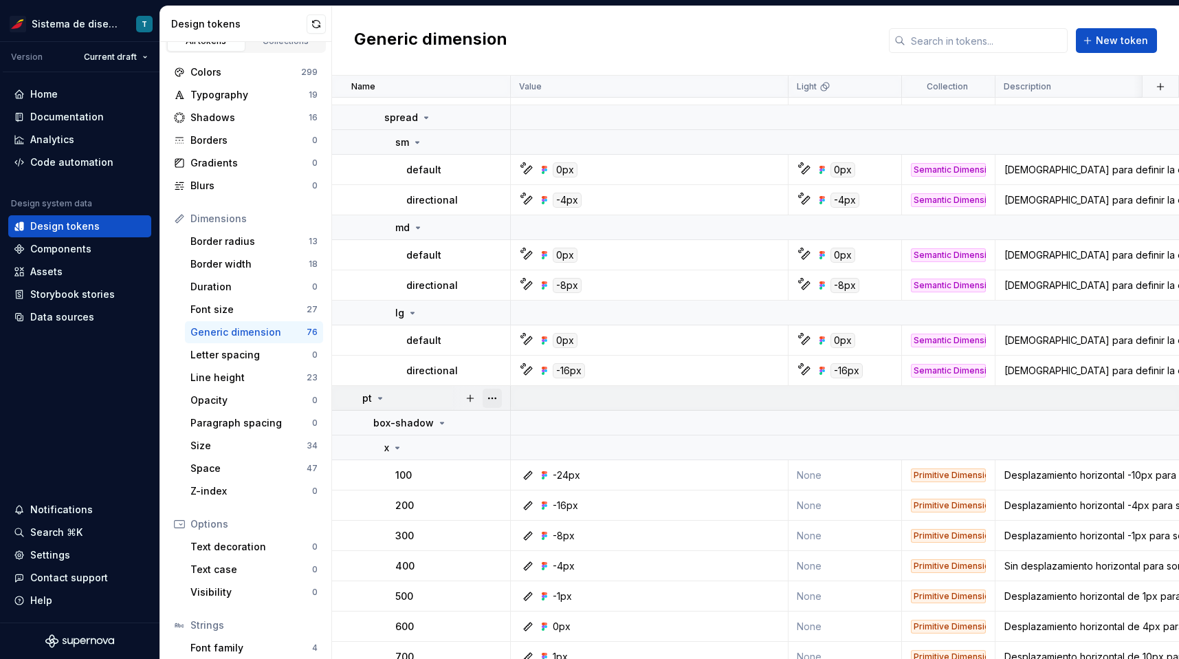
click at [491, 397] on button "button" at bounding box center [492, 398] width 19 height 19
click at [439, 421] on icon at bounding box center [442, 422] width 11 height 11
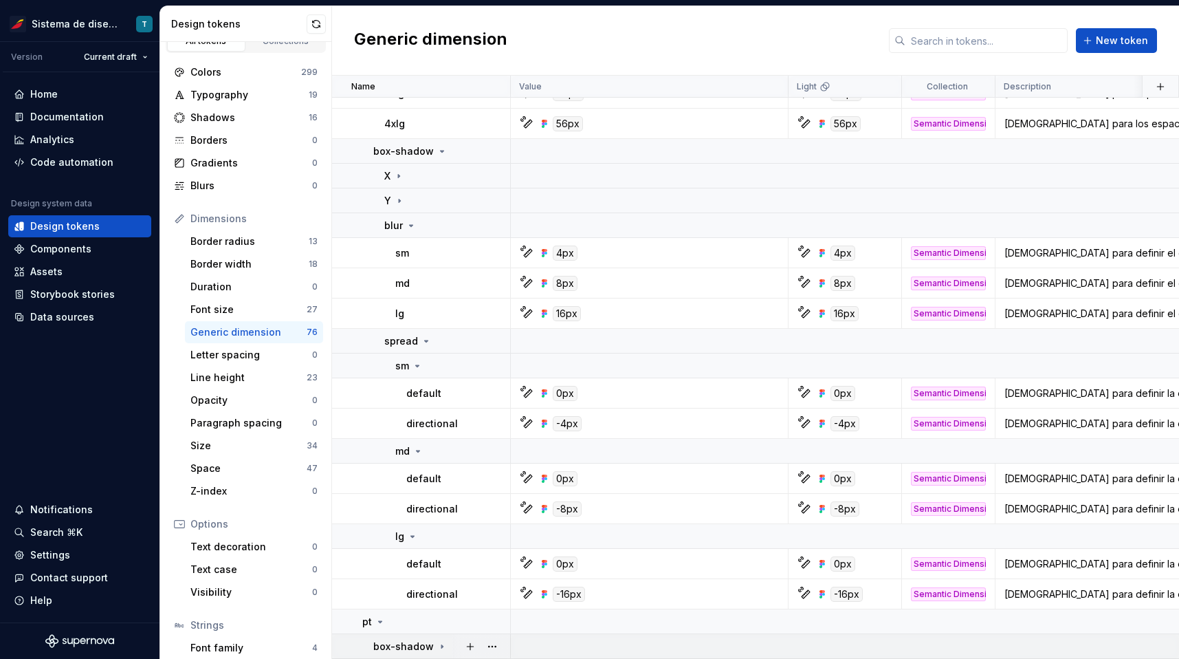
scroll to position [275, 0]
click at [494, 644] on button "button" at bounding box center [492, 646] width 19 height 19
click at [438, 644] on html "Sistema de diseño Iberia T Version Current draft Home Documentation Analytics C…" at bounding box center [589, 329] width 1179 height 659
click at [441, 647] on icon at bounding box center [441, 645] width 1 height 3
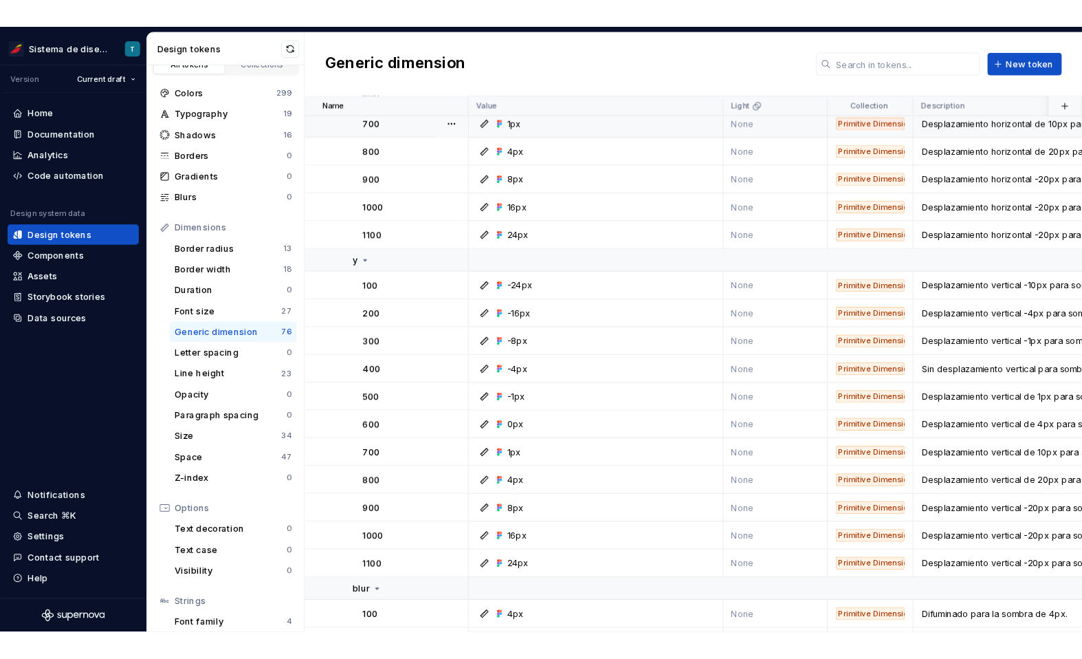
scroll to position [1252, 0]
